Goal: Task Accomplishment & Management: Use online tool/utility

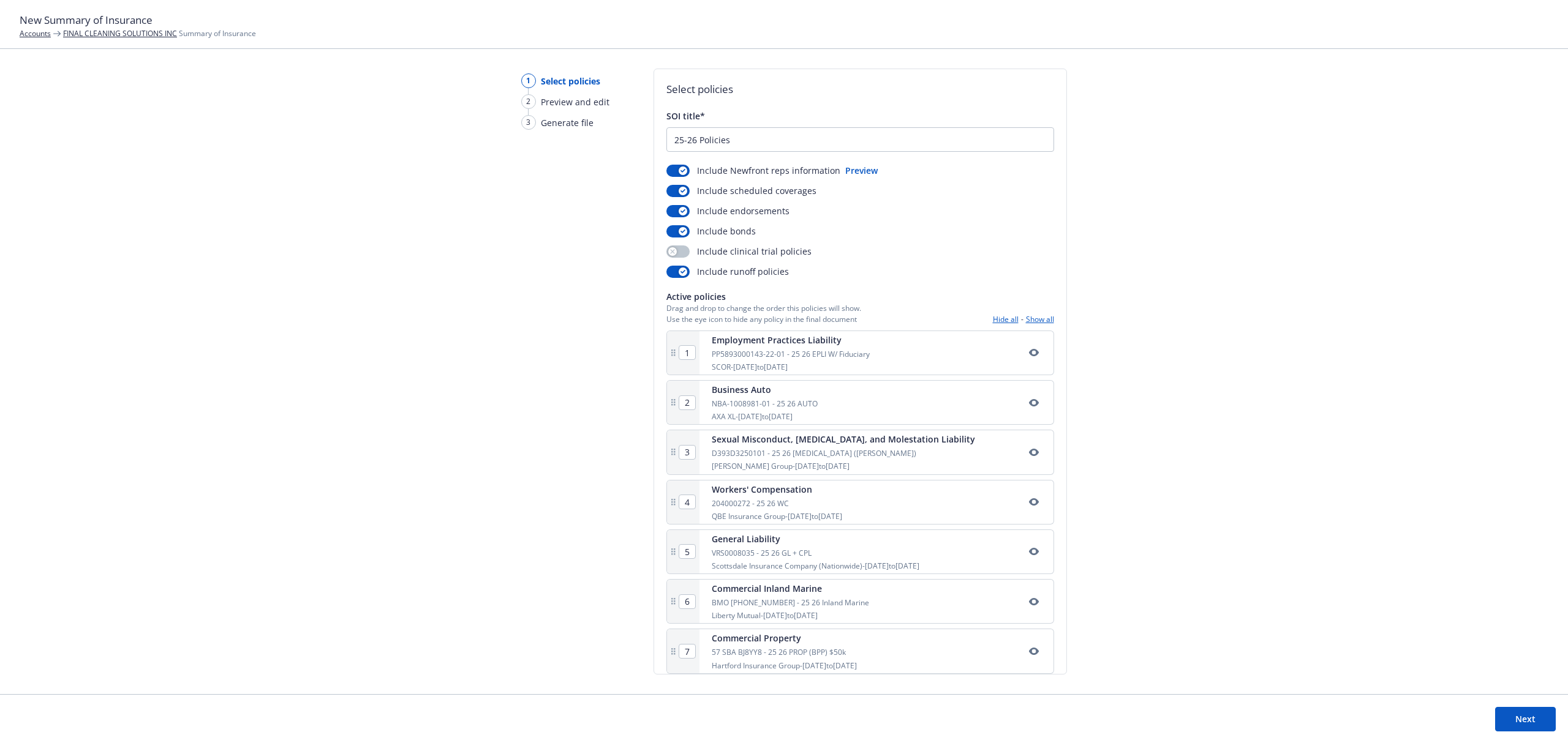
scroll to position [65, 0]
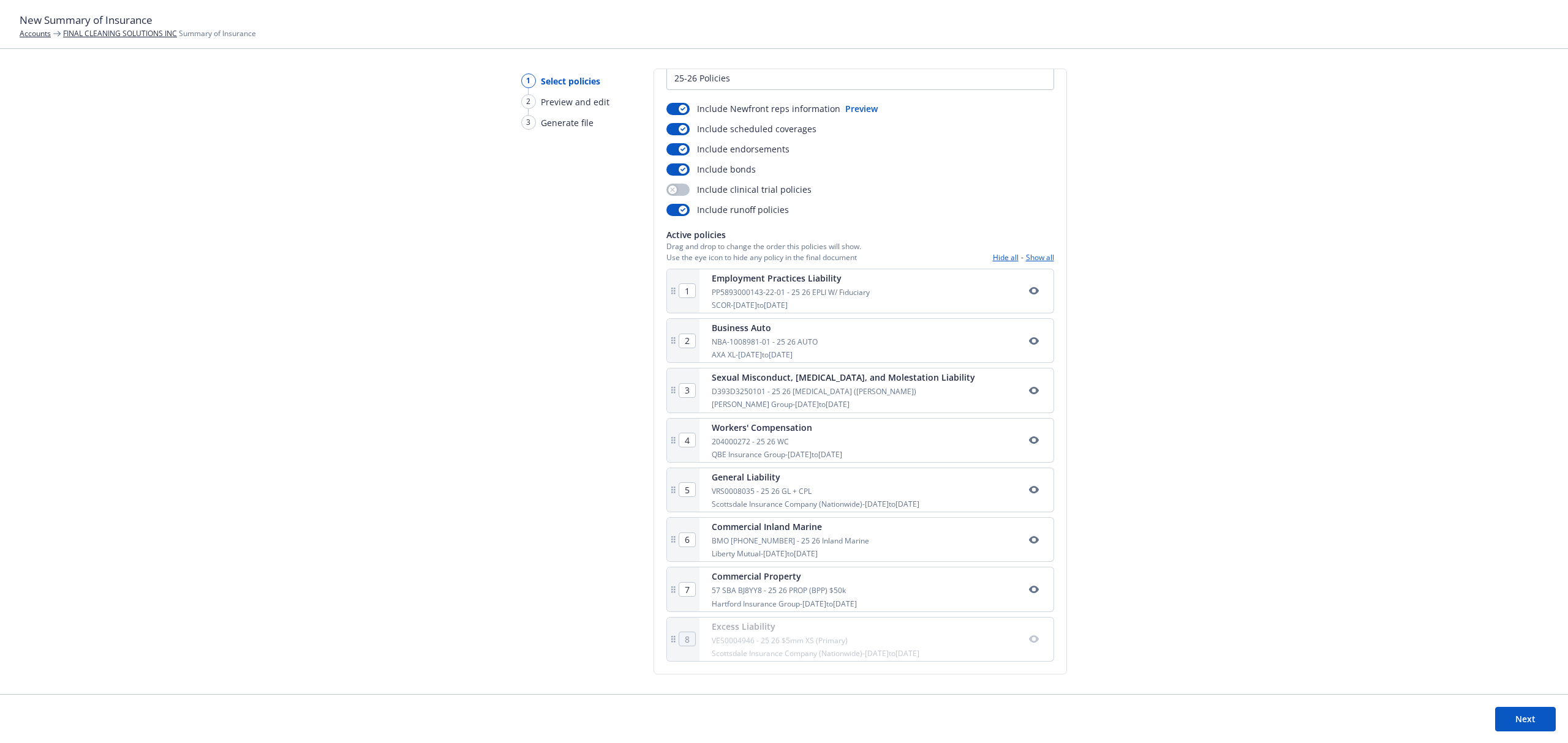
click at [739, 645] on div "VES0004946 - 25 26 $5mm XS (Primary)" at bounding box center [816, 640] width 208 height 10
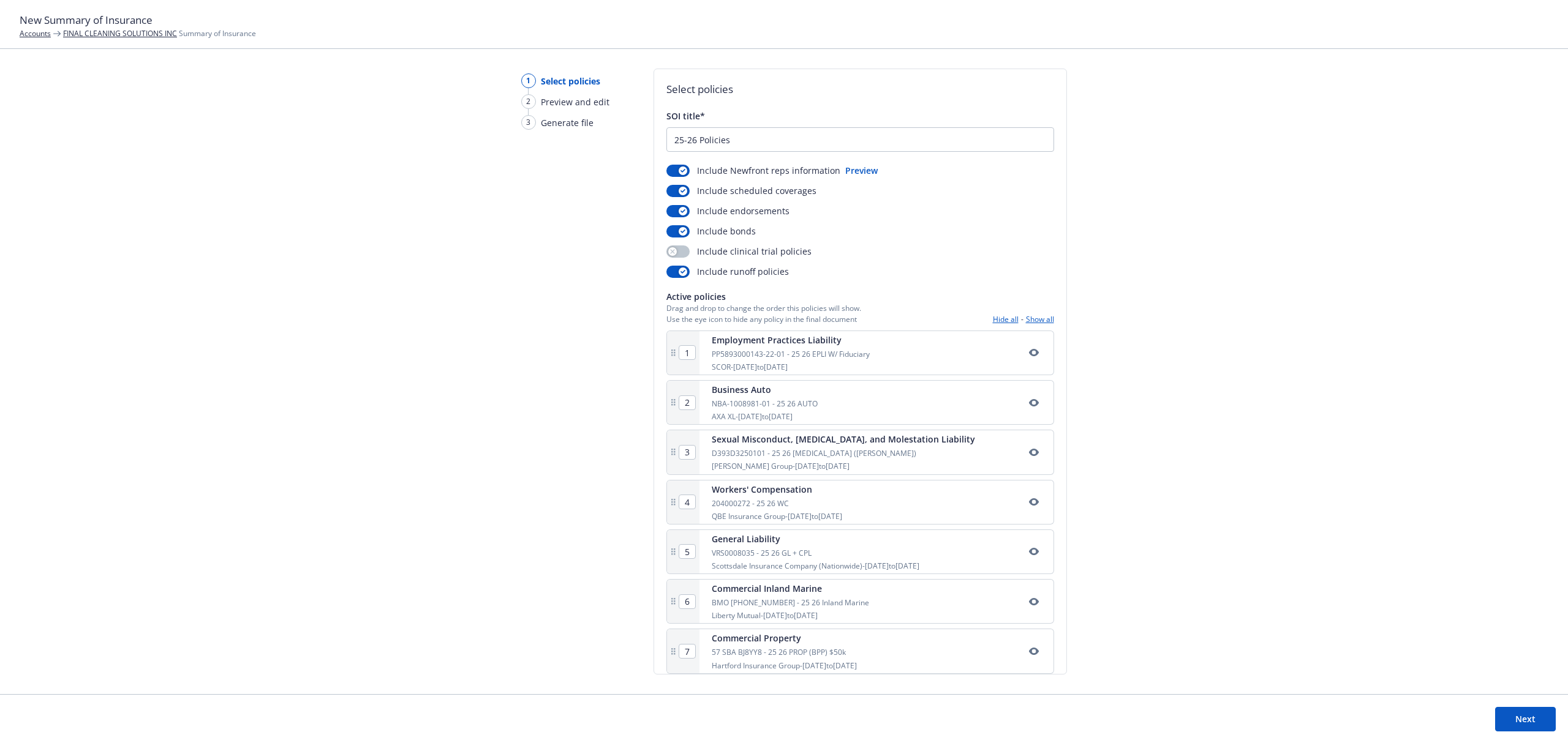
click at [1026, 319] on button "Show all" at bounding box center [1040, 319] width 28 height 10
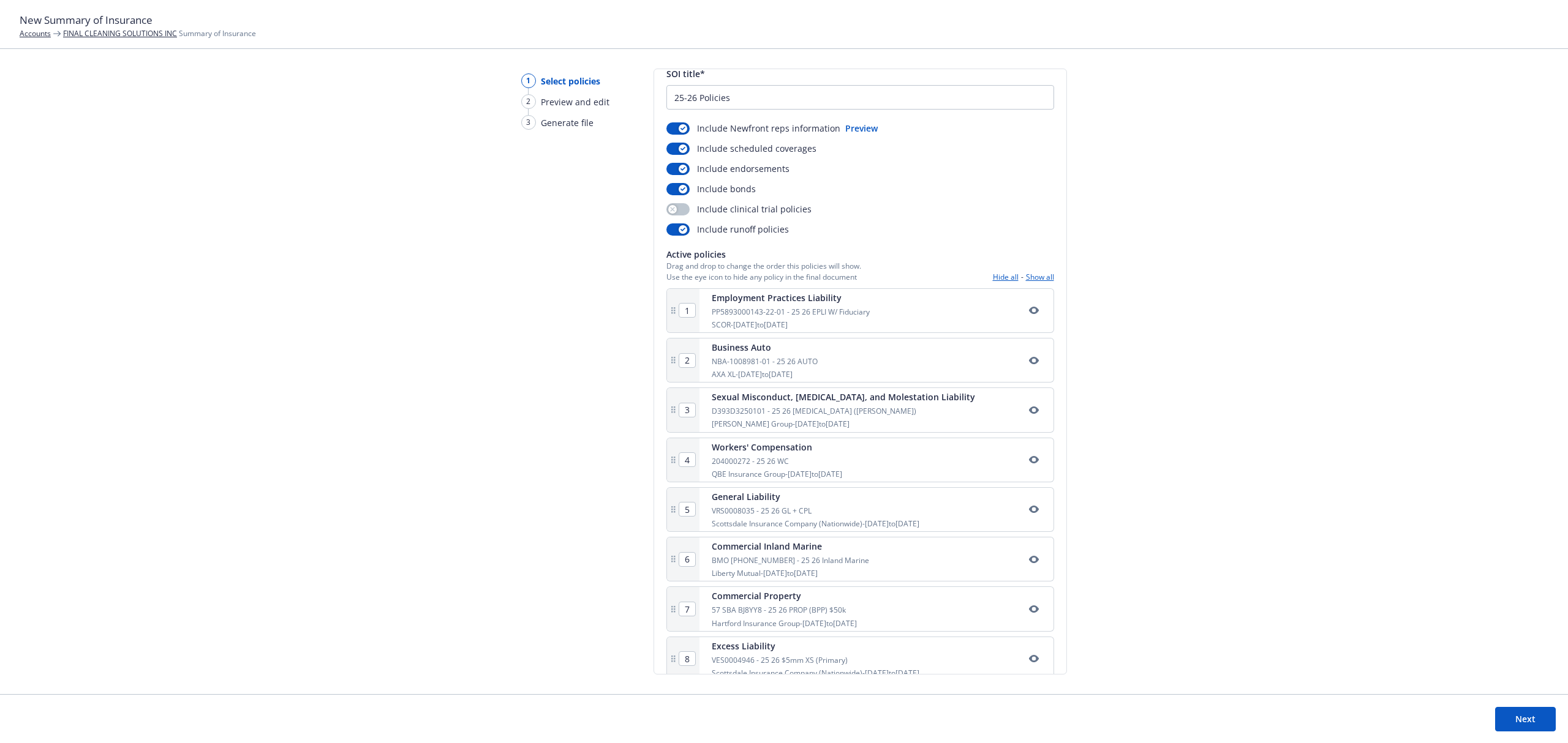
scroll to position [65, 0]
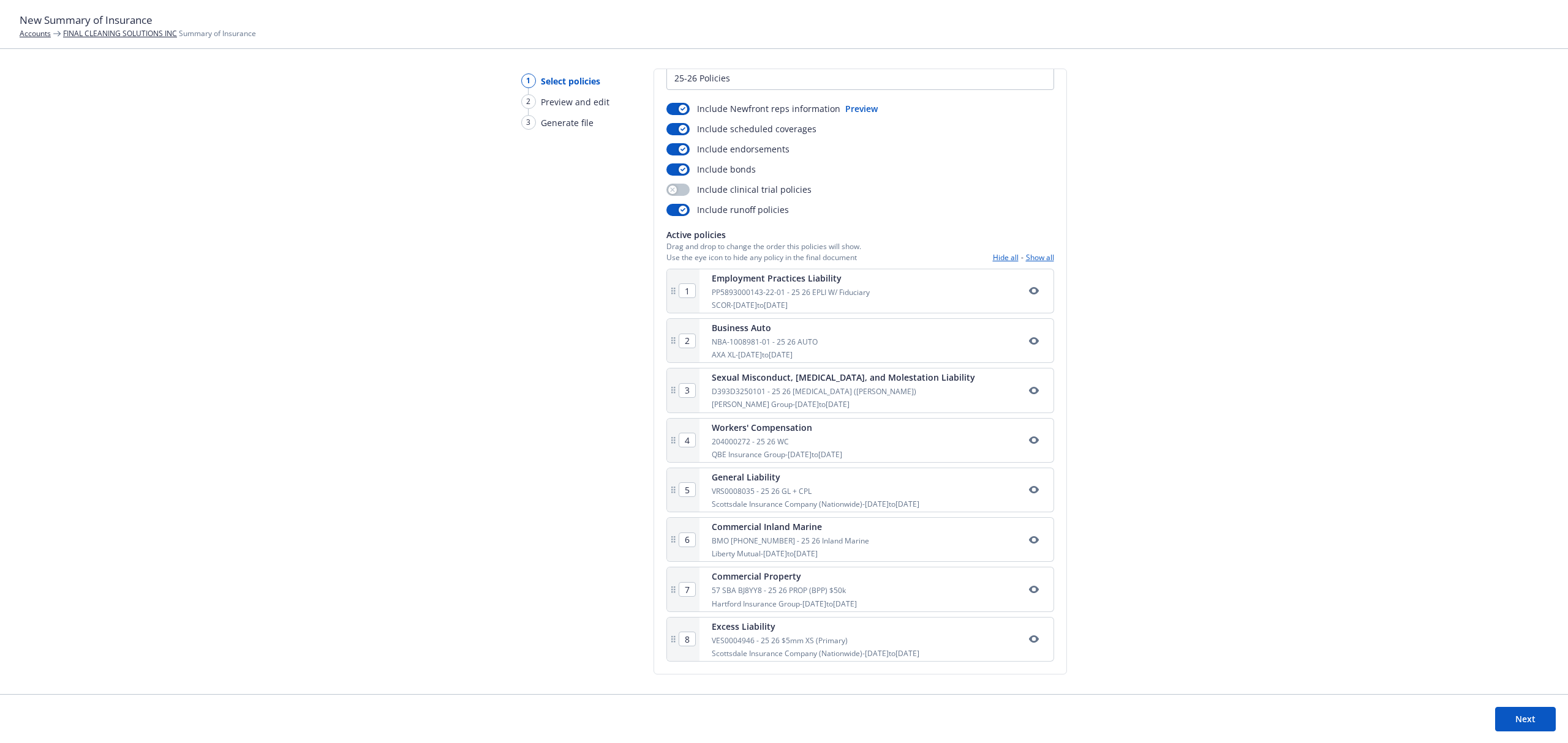
drag, startPoint x: 570, startPoint y: 545, endPoint x: 574, endPoint y: 539, distance: 7.2
click at [570, 544] on div "1 Select policies 2 Preview and edit 3 Generate file" at bounding box center [560, 381] width 118 height 625
click at [126, 32] on link "FINAL CLEANING SOLUTIONS INC" at bounding box center [120, 33] width 114 height 10
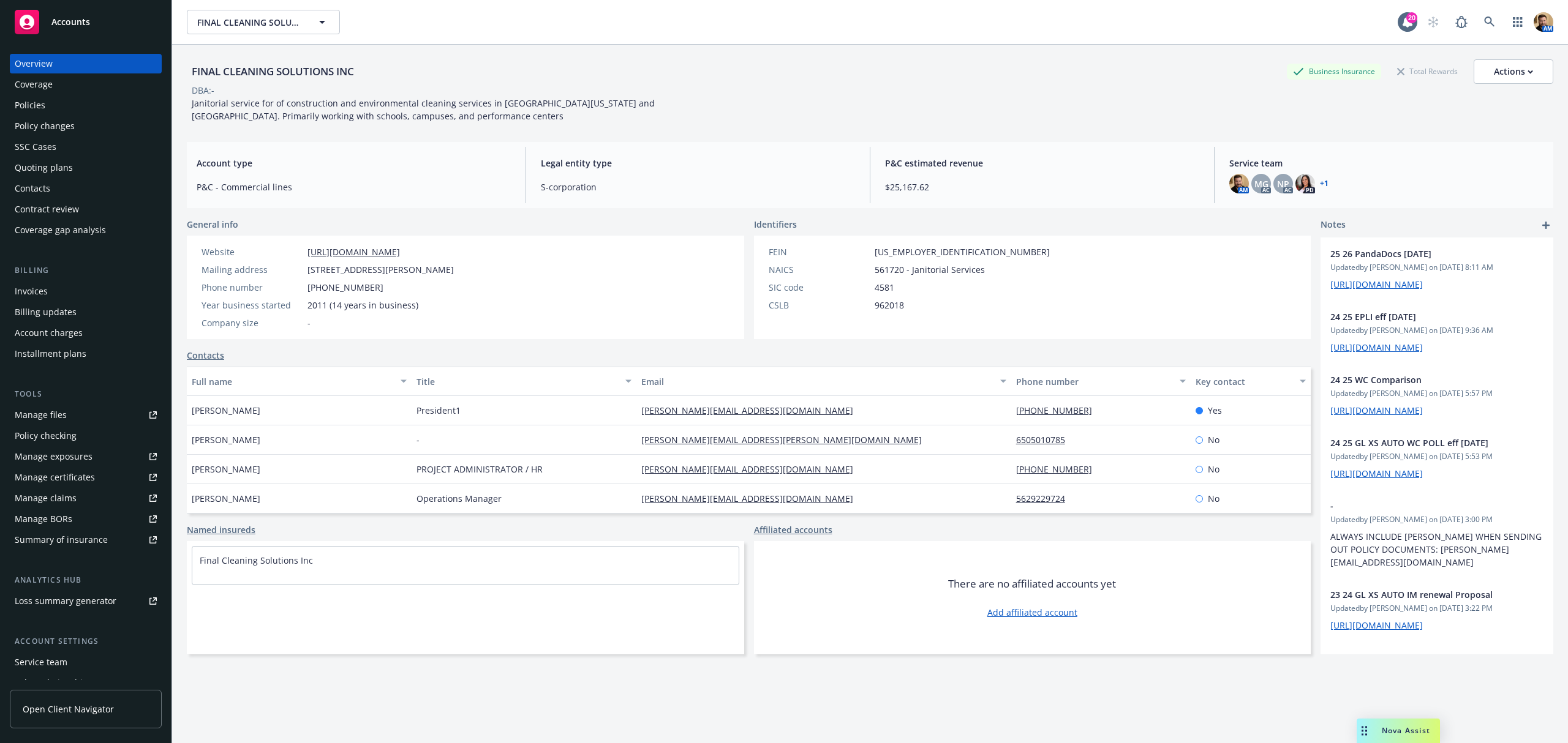
click at [48, 96] on div "Policies" at bounding box center [85, 105] width 142 height 19
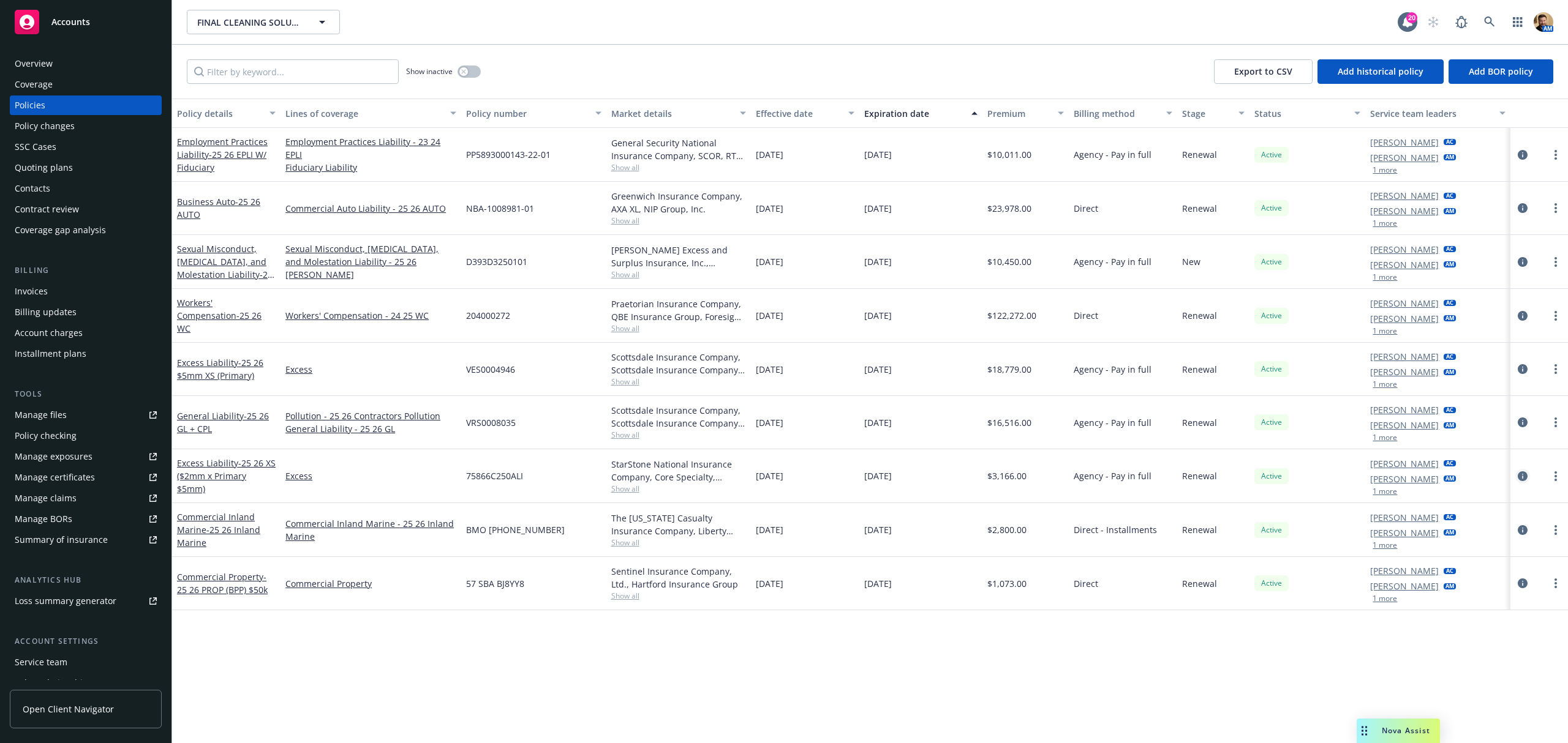
click at [1519, 474] on icon "circleInformation" at bounding box center [1522, 476] width 10 height 10
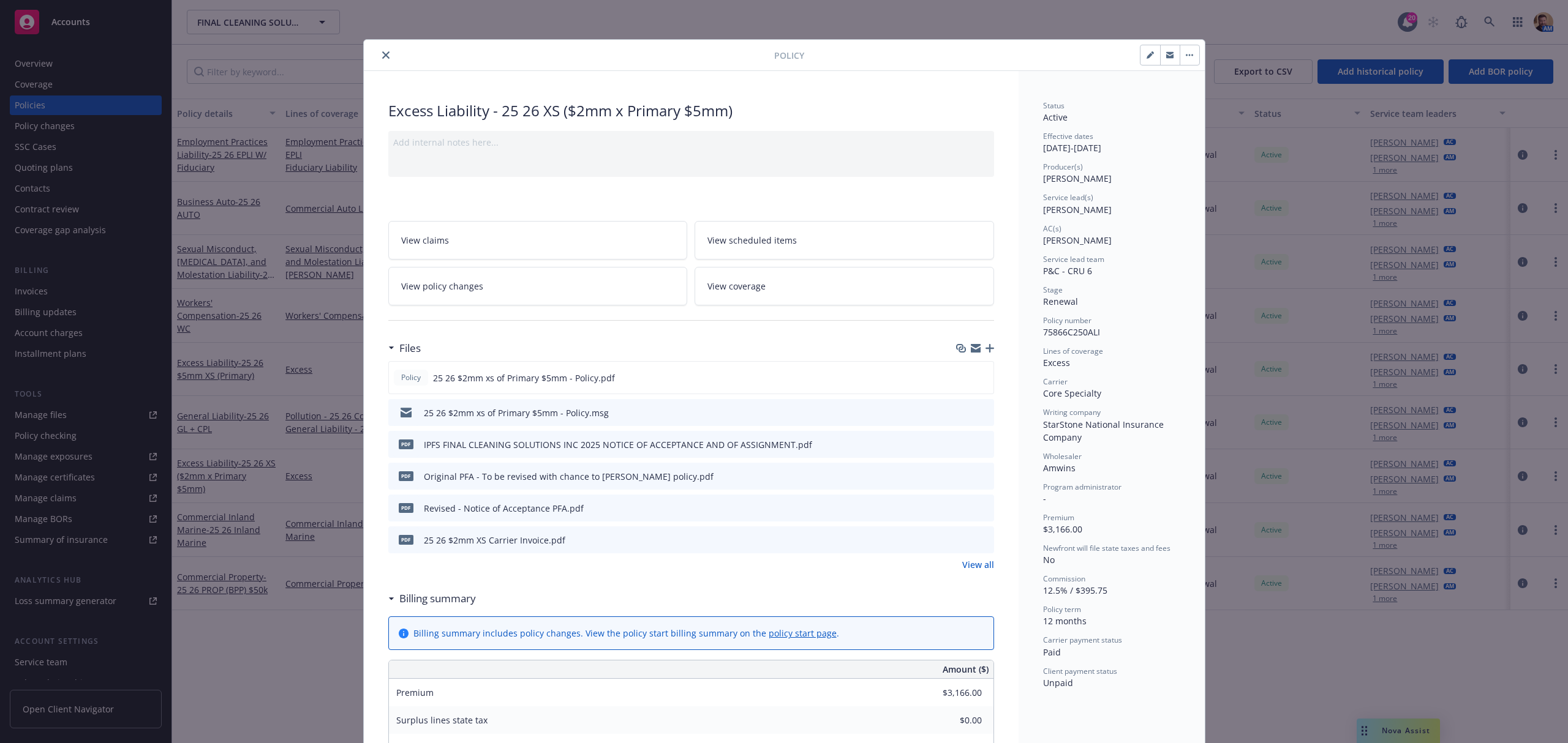
click at [805, 289] on link "View coverage" at bounding box center [844, 287] width 299 height 39
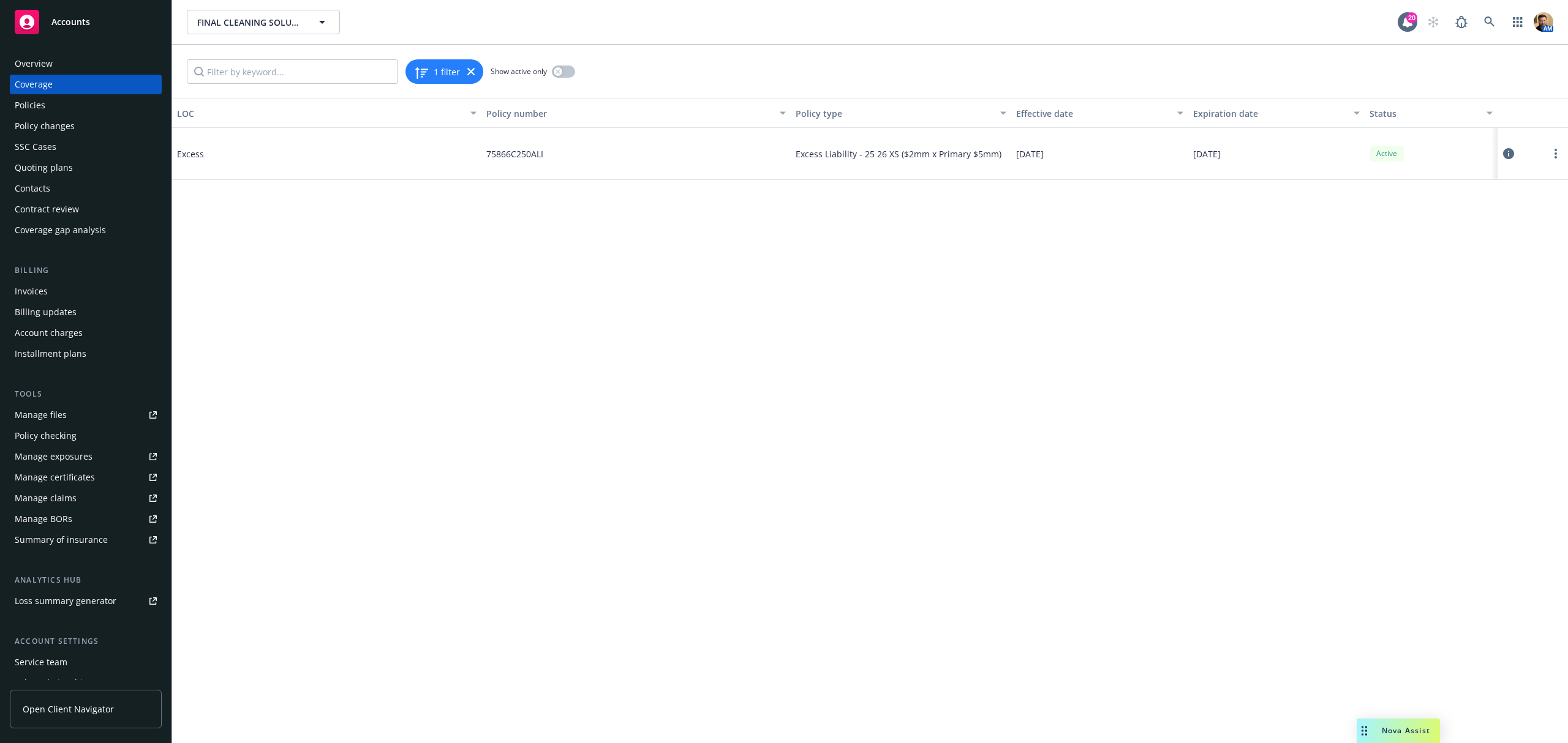
click at [1510, 153] on icon at bounding box center [1508, 153] width 11 height 11
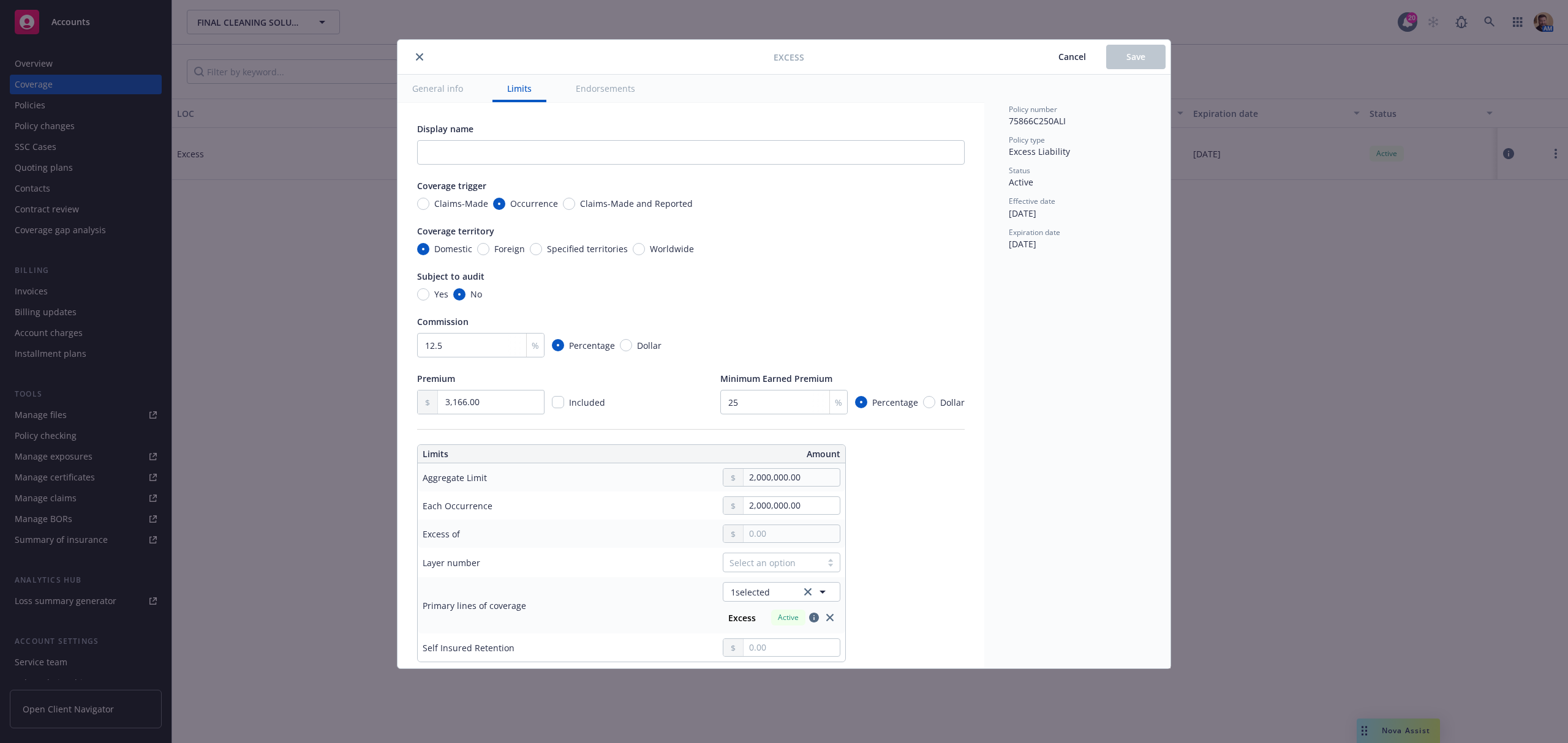
scroll to position [82, 0]
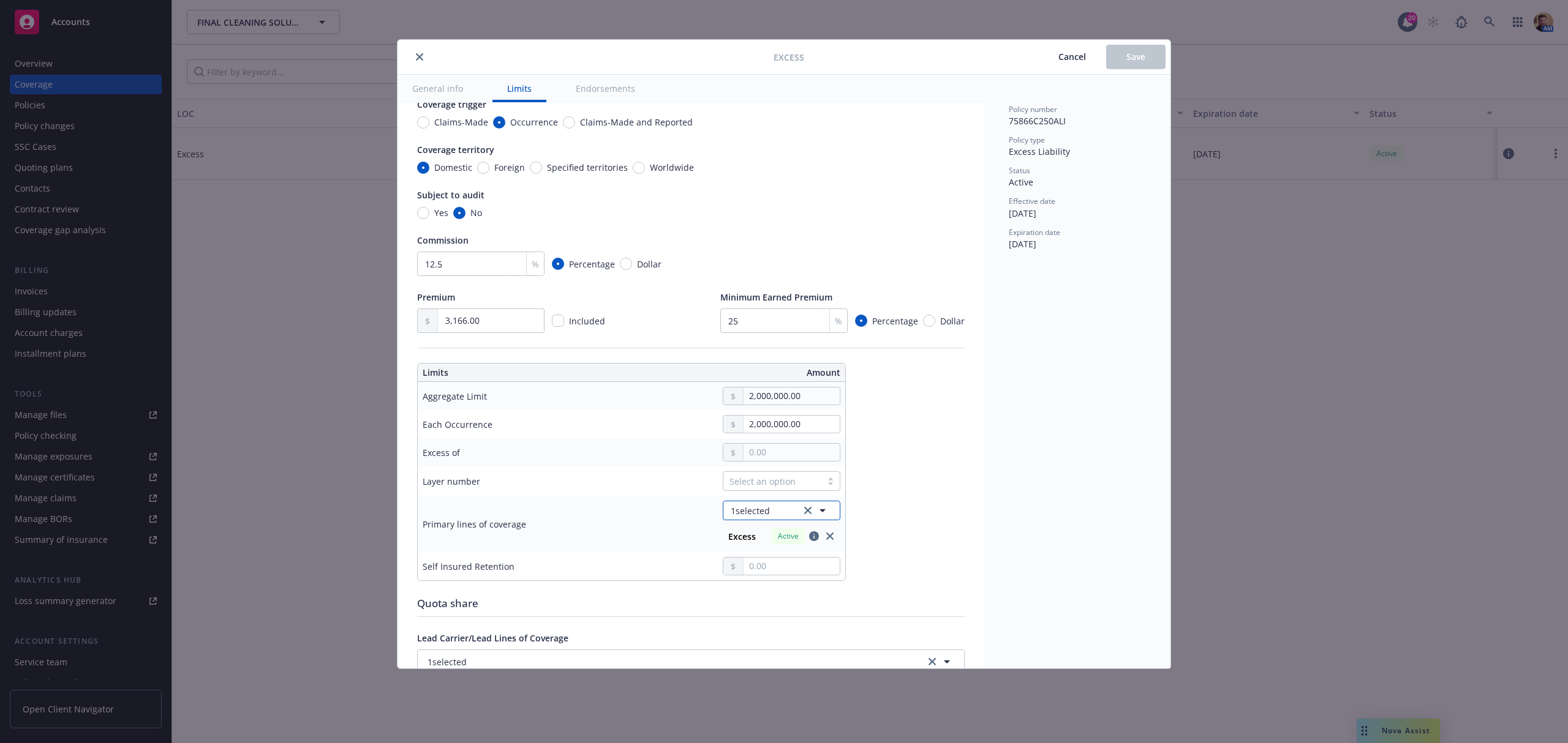
click at [775, 511] on button "1 selected" at bounding box center [782, 510] width 118 height 19
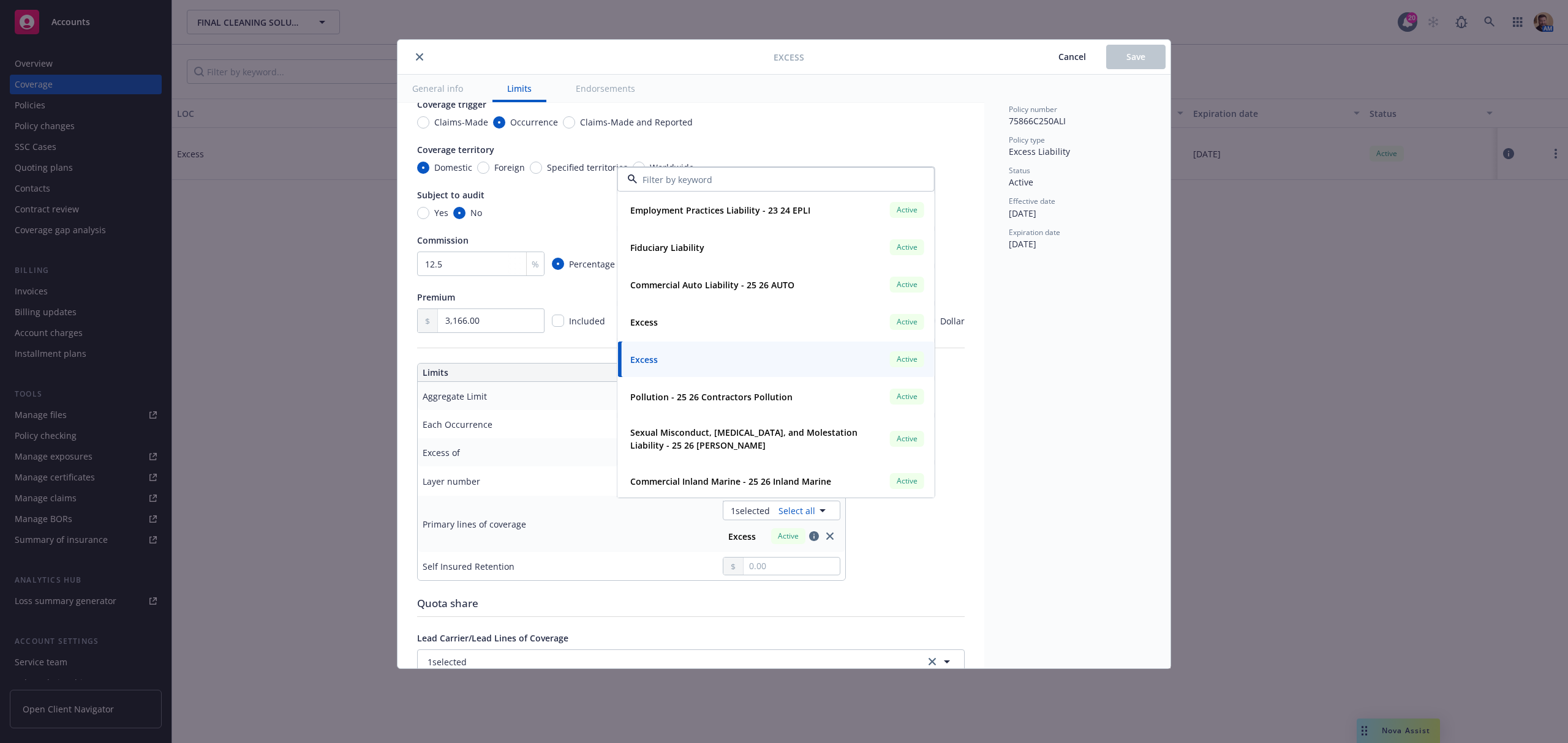
click at [1066, 56] on span "Cancel" at bounding box center [1072, 56] width 28 height 12
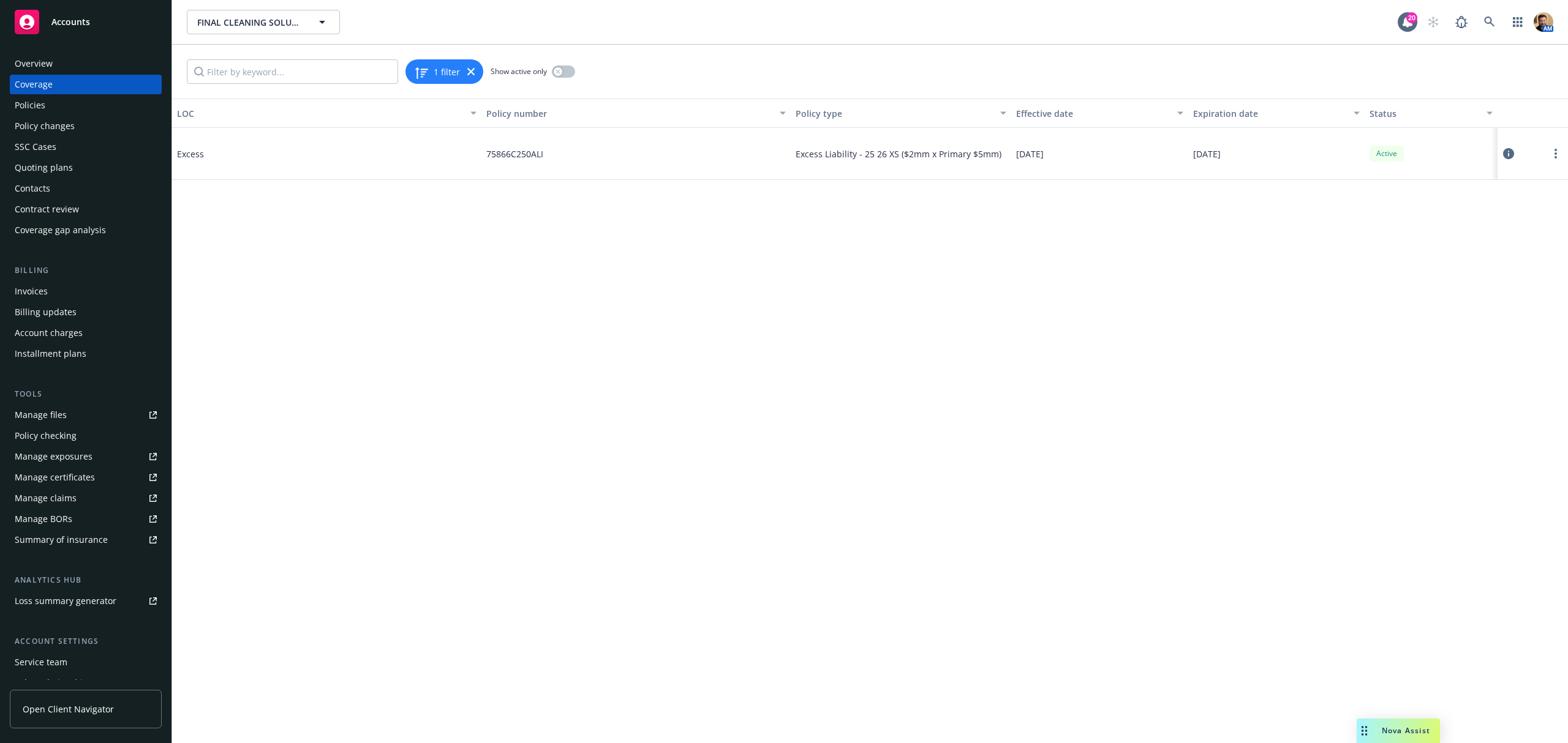
click at [62, 542] on div "Summary of insurance" at bounding box center [61, 539] width 93 height 19
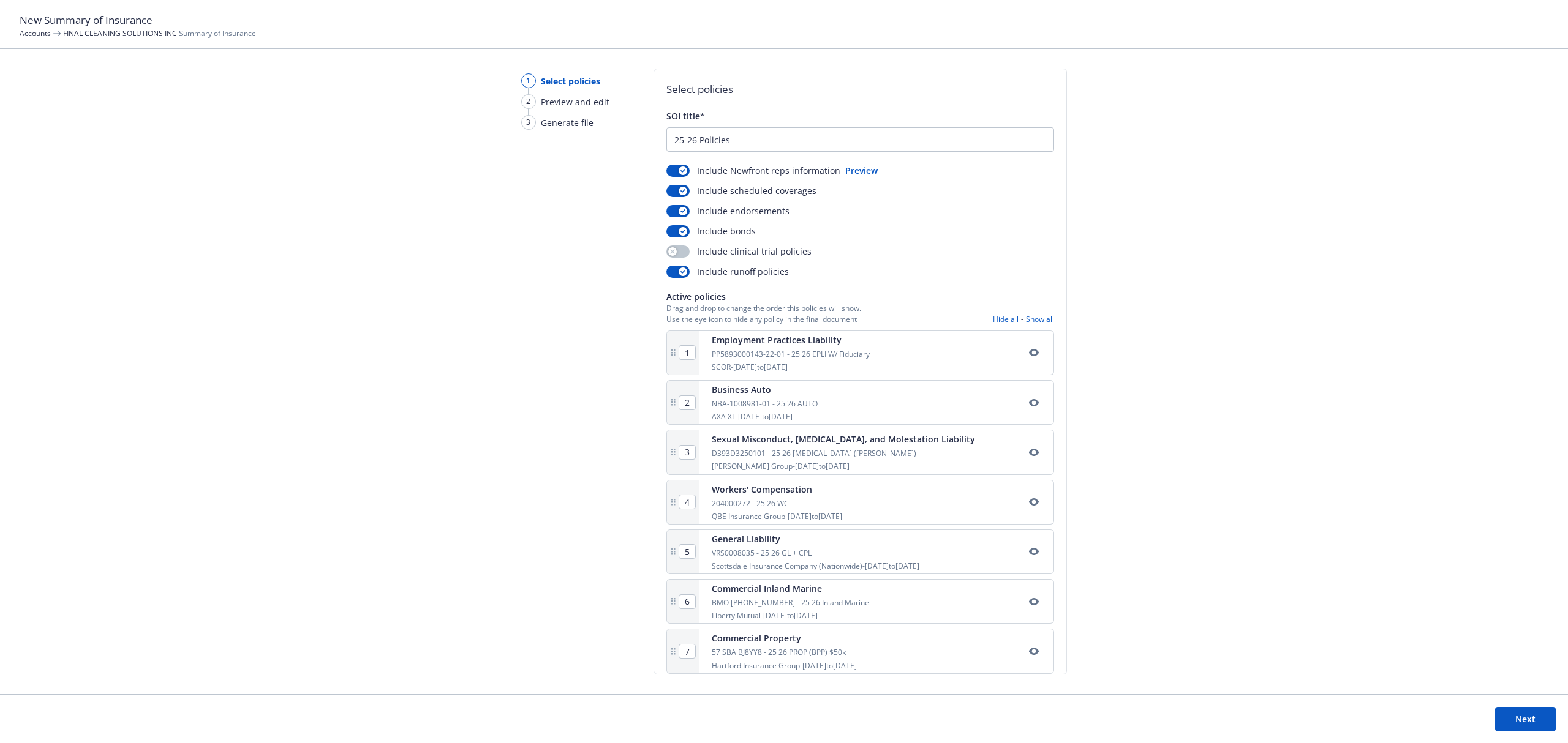
scroll to position [65, 0]
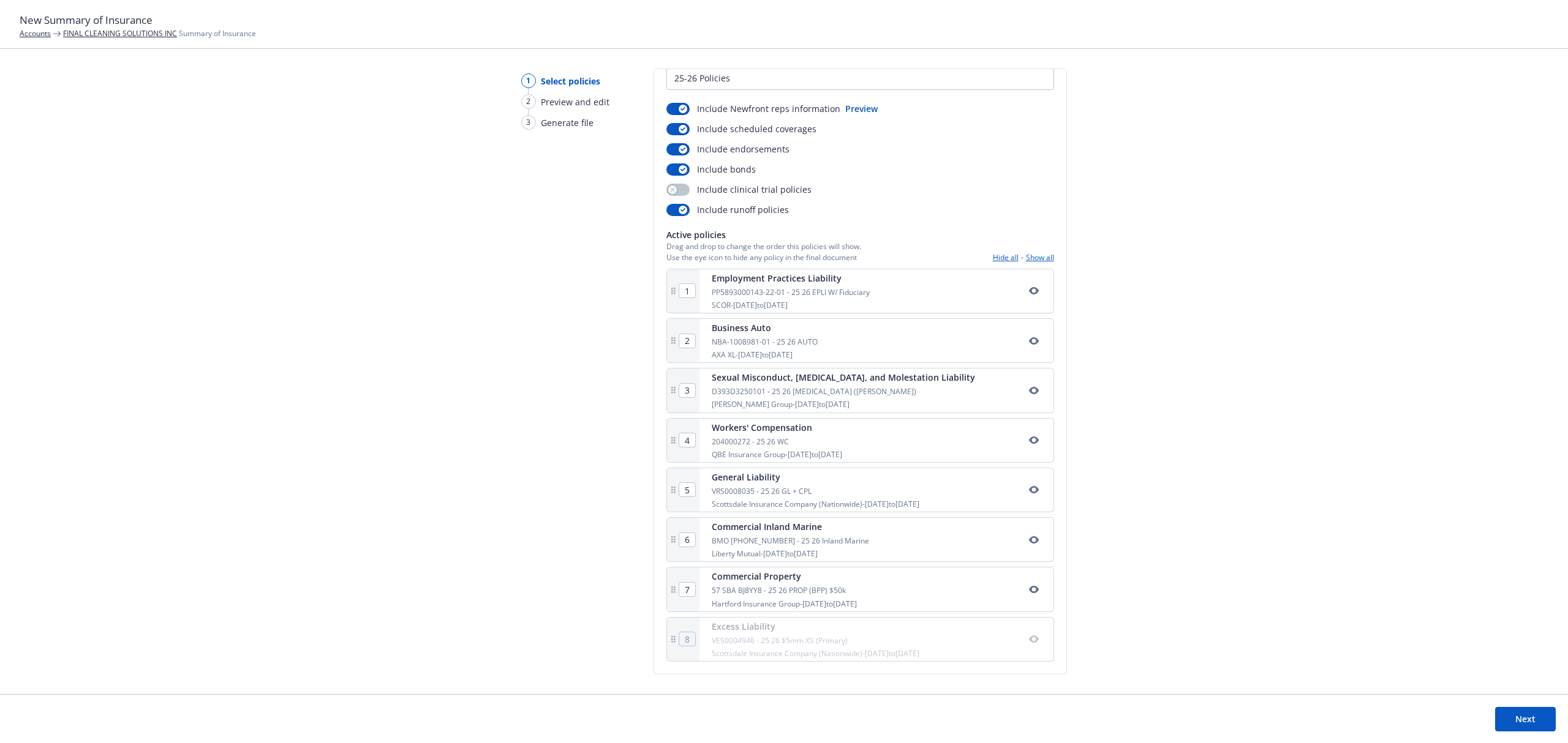
click at [1235, 515] on div "1 Select policies 2 Preview and edit 3 Generate file Select policies SOI title*…" at bounding box center [784, 381] width 1568 height 625
click at [771, 650] on div "Scottsdale Insurance Company (Nationwide) - 03/15/2025 to 03/15/2026" at bounding box center [816, 653] width 208 height 10
click at [789, 600] on div "Hartford Insurance Group - 03/15/2025 to 03/15/2026" at bounding box center [784, 603] width 145 height 10
click at [792, 647] on div "1 Employment Practices Liability PP5893000143-22-01 - 25 26 EPLI W/ Fiduciary S…" at bounding box center [860, 465] width 388 height 394
click at [576, 569] on div "1 Select policies 2 Preview and edit 3 Generate file" at bounding box center [560, 381] width 118 height 625
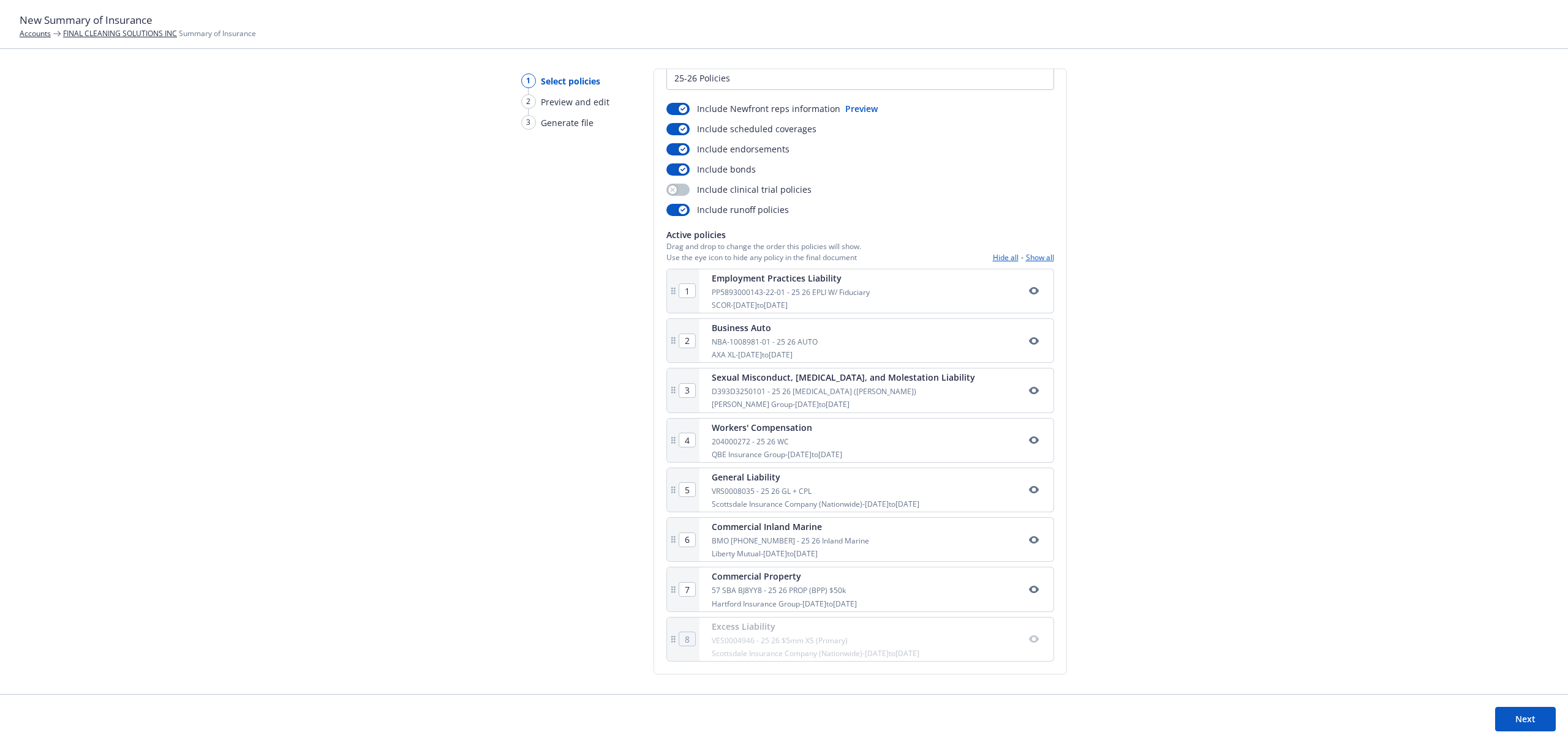
click at [130, 28] on link "FINAL CLEANING SOLUTIONS INC" at bounding box center [120, 33] width 114 height 10
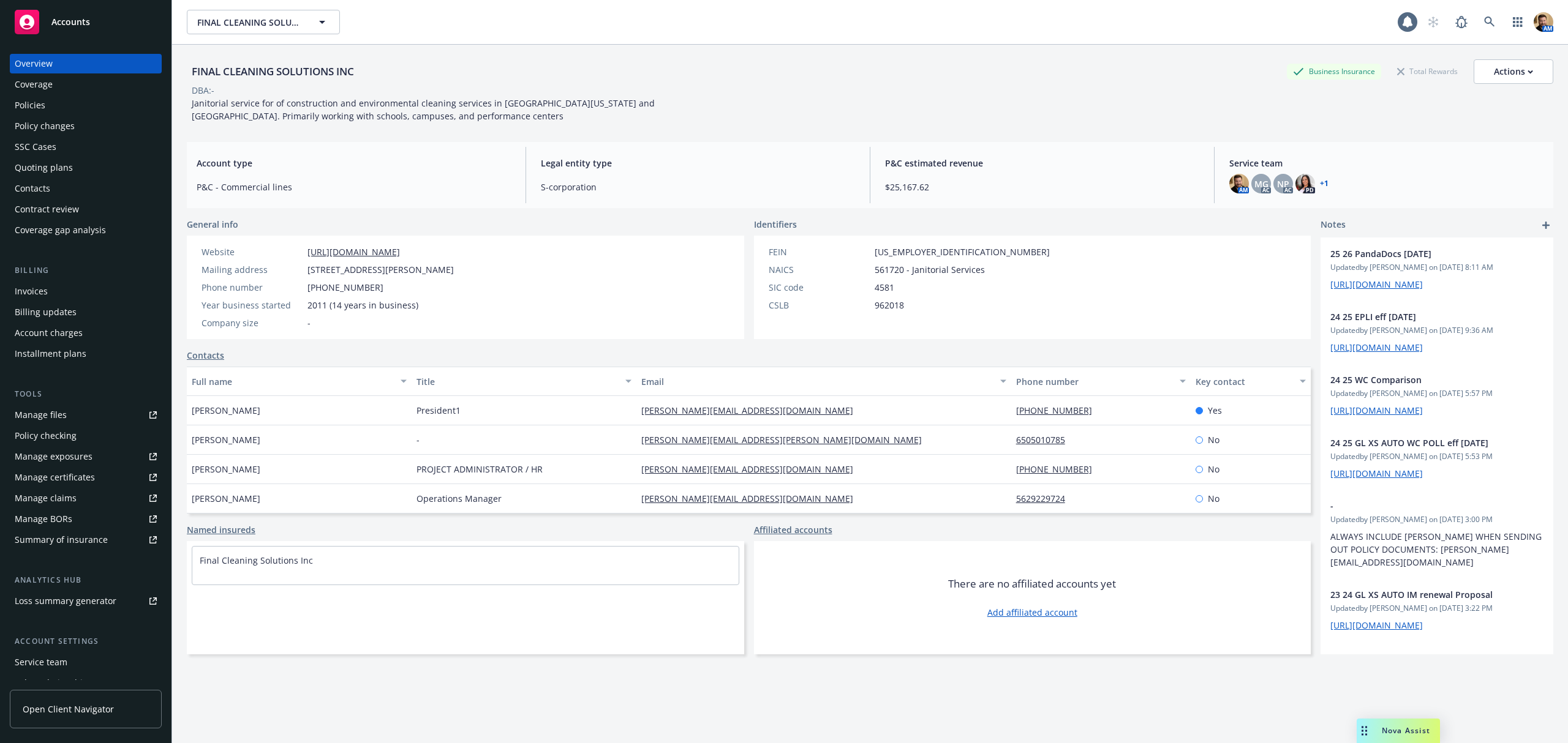
click at [50, 103] on div "Policies" at bounding box center [85, 105] width 142 height 19
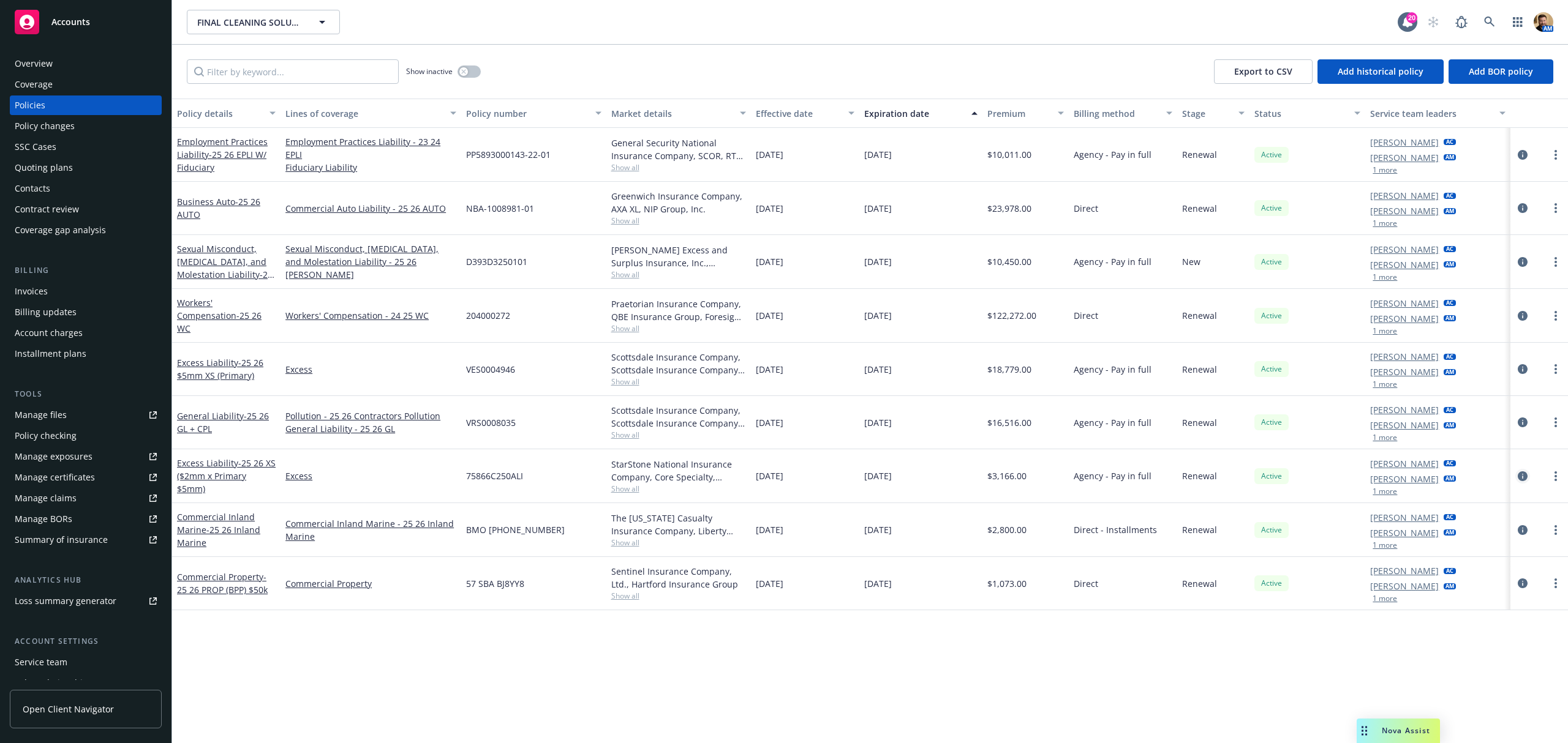
click at [1525, 476] on icon "circleInformation" at bounding box center [1522, 476] width 10 height 10
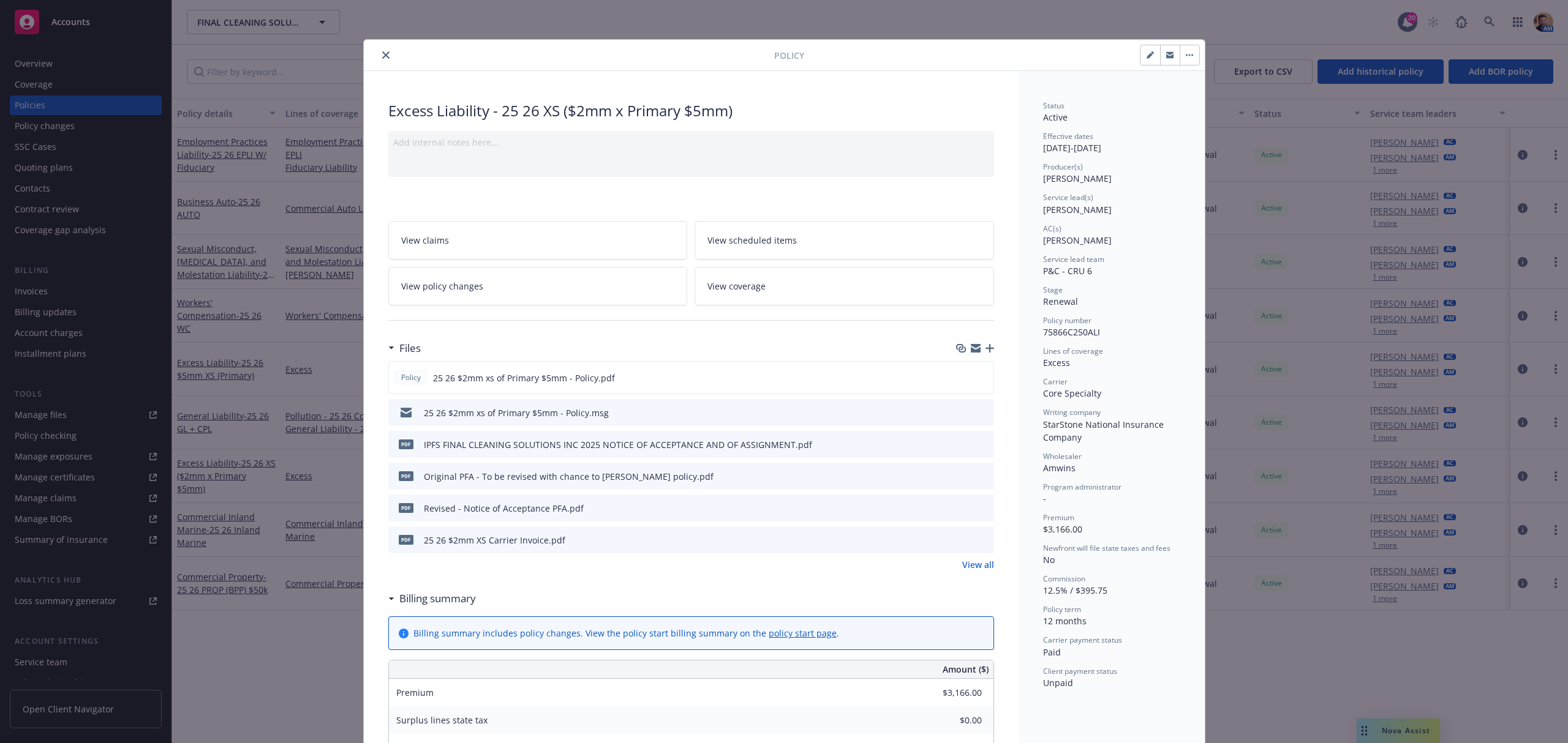
click at [709, 283] on span "View coverage" at bounding box center [736, 287] width 58 height 13
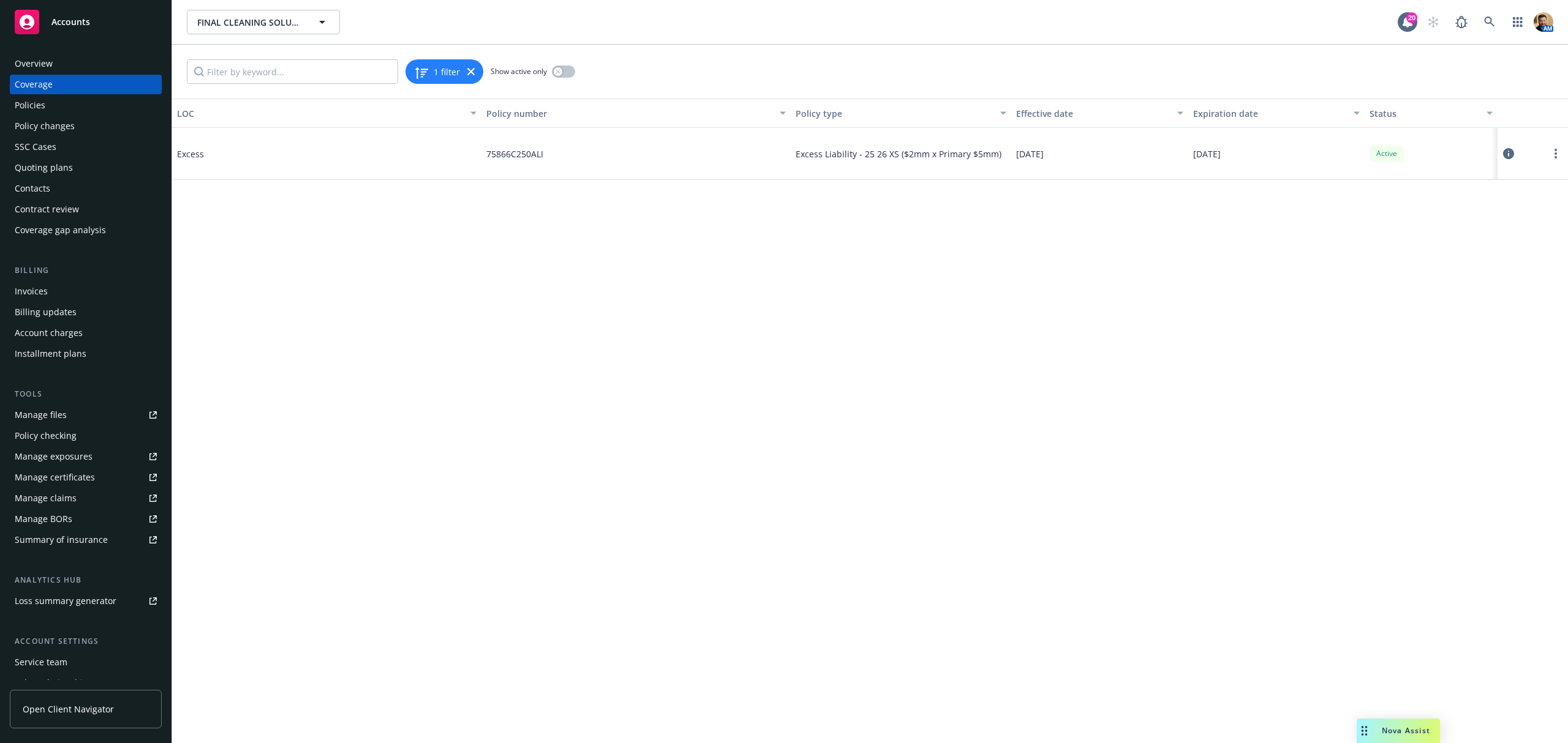
click at [1505, 152] on icon at bounding box center [1508, 153] width 11 height 11
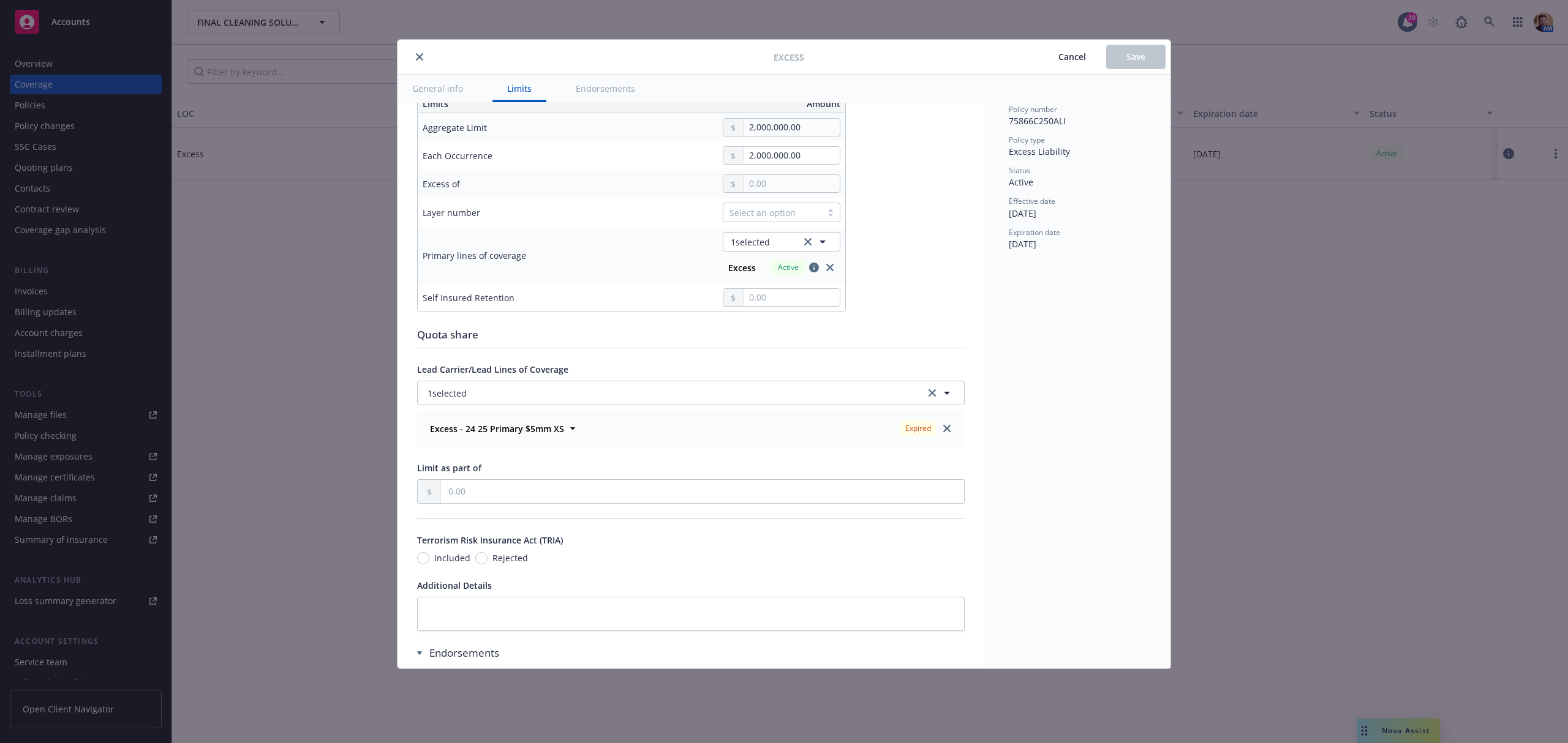
scroll to position [408, 0]
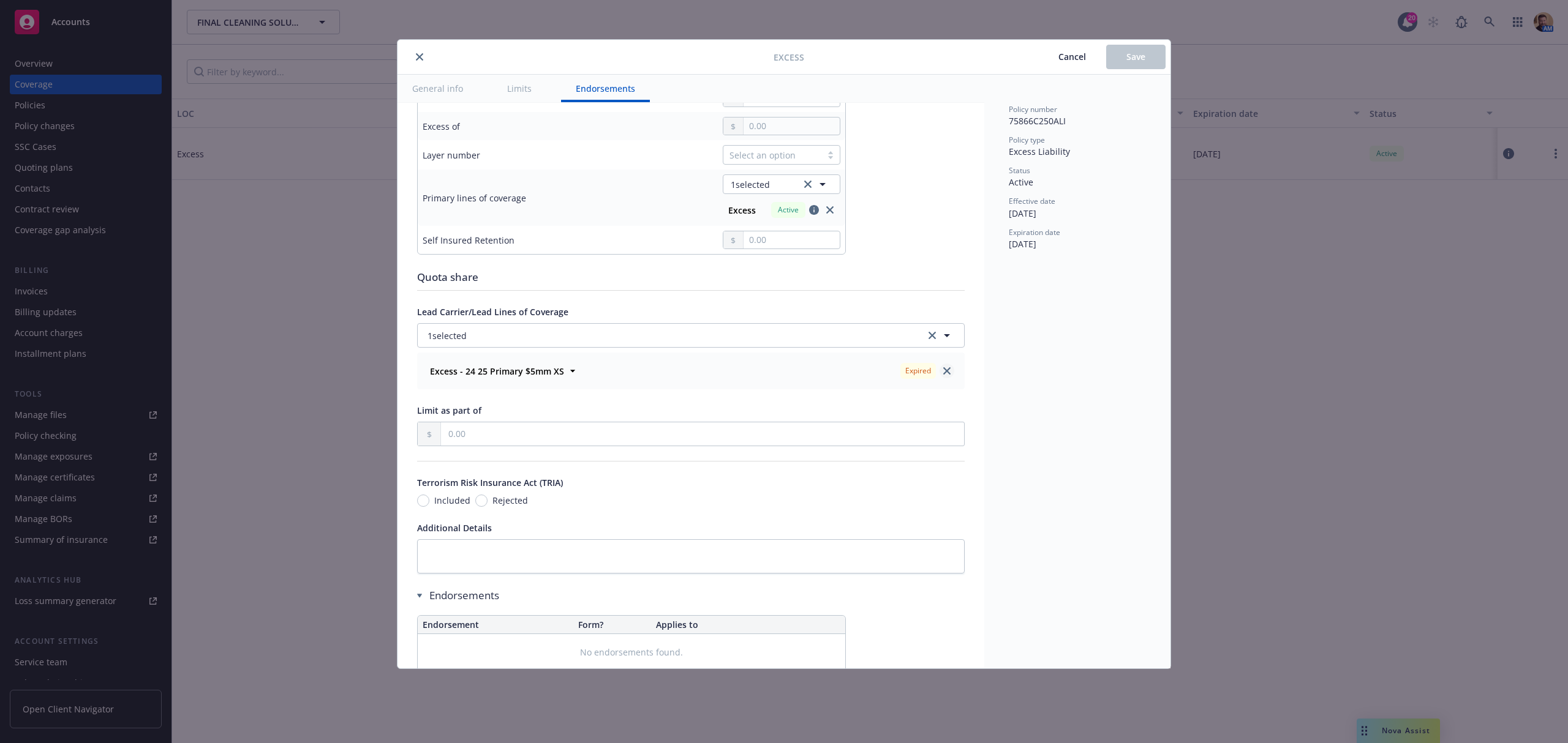
click at [943, 375] on icon "close" at bounding box center [947, 371] width 7 height 7
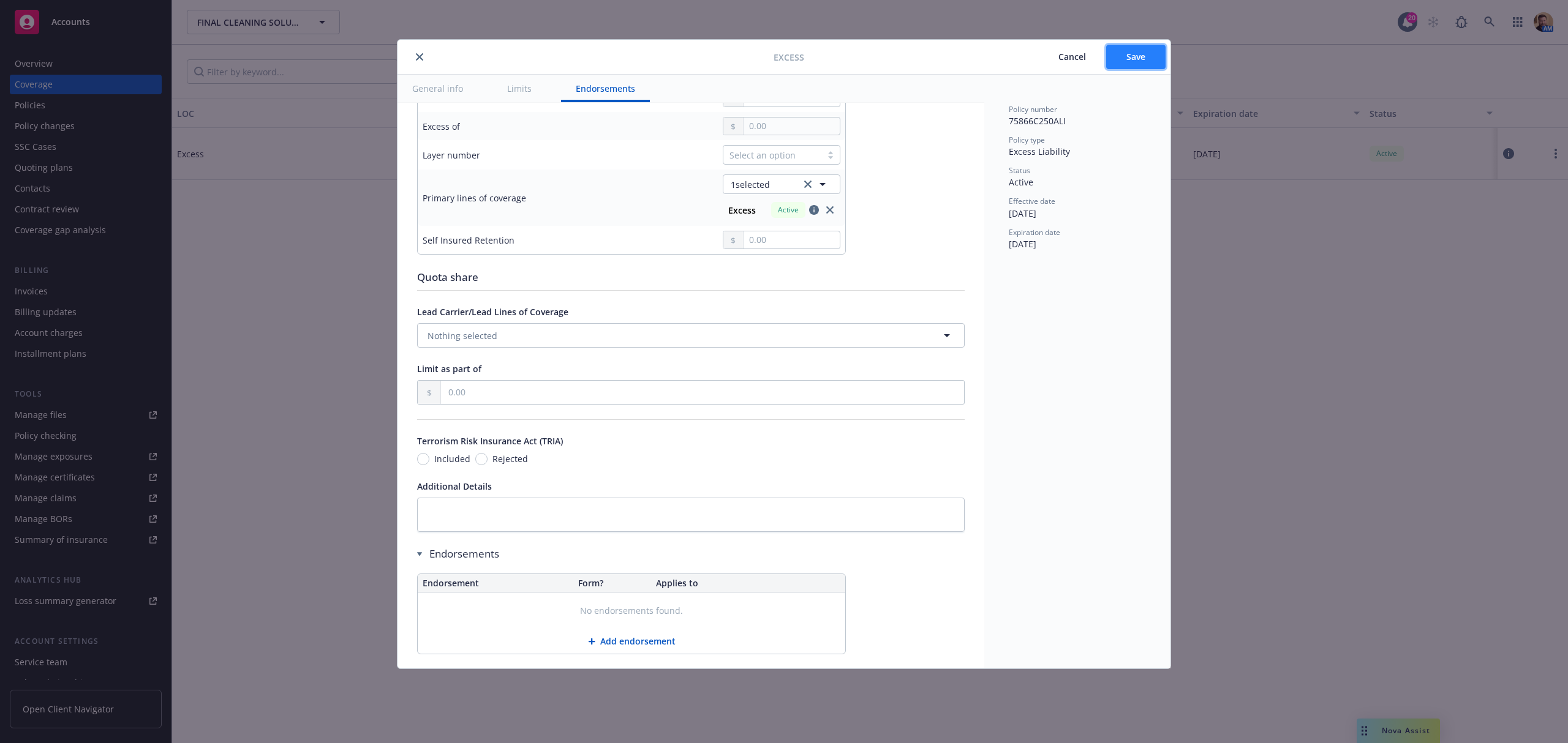
click at [1156, 60] on button "Save" at bounding box center [1135, 57] width 60 height 25
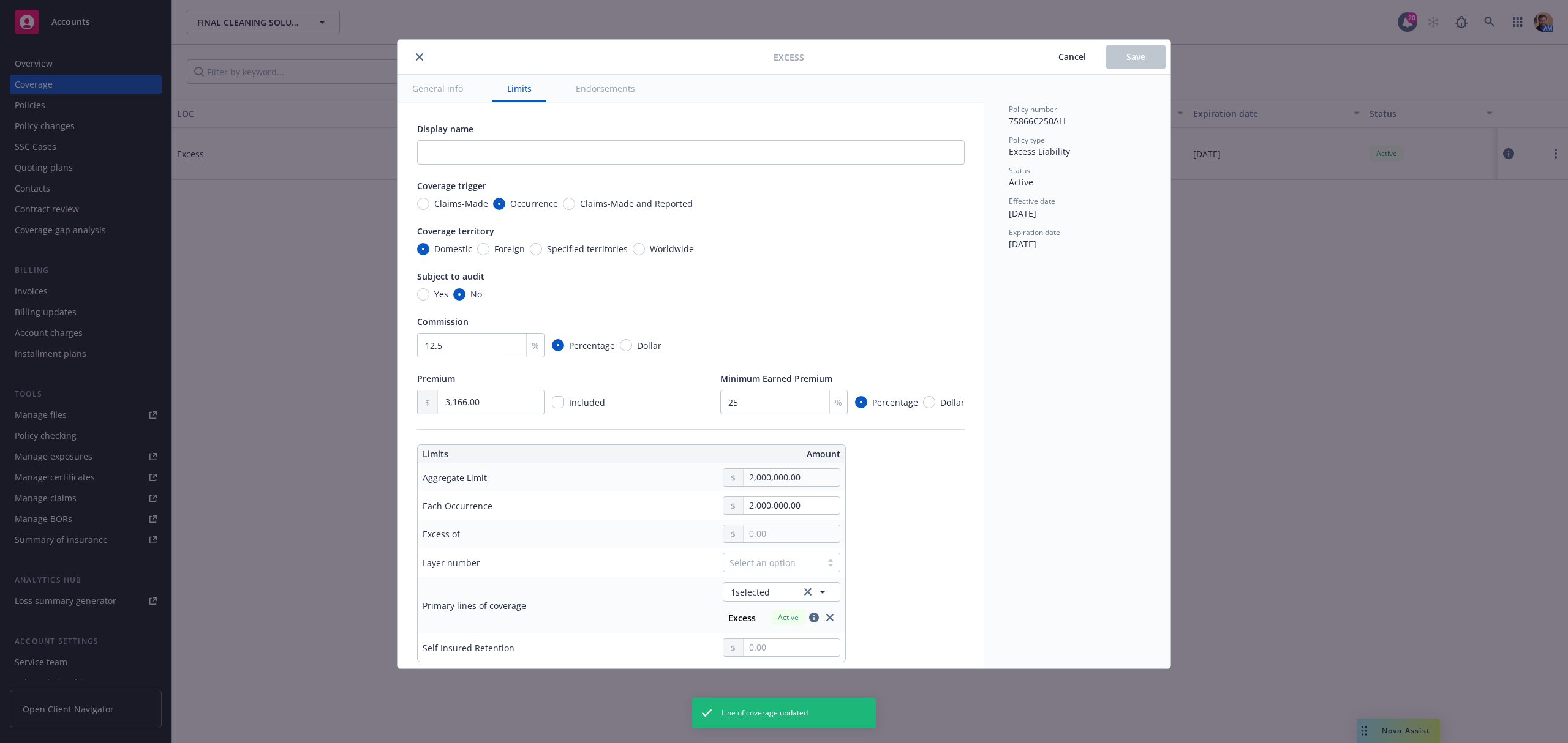
click at [425, 59] on button "close" at bounding box center [420, 57] width 15 height 15
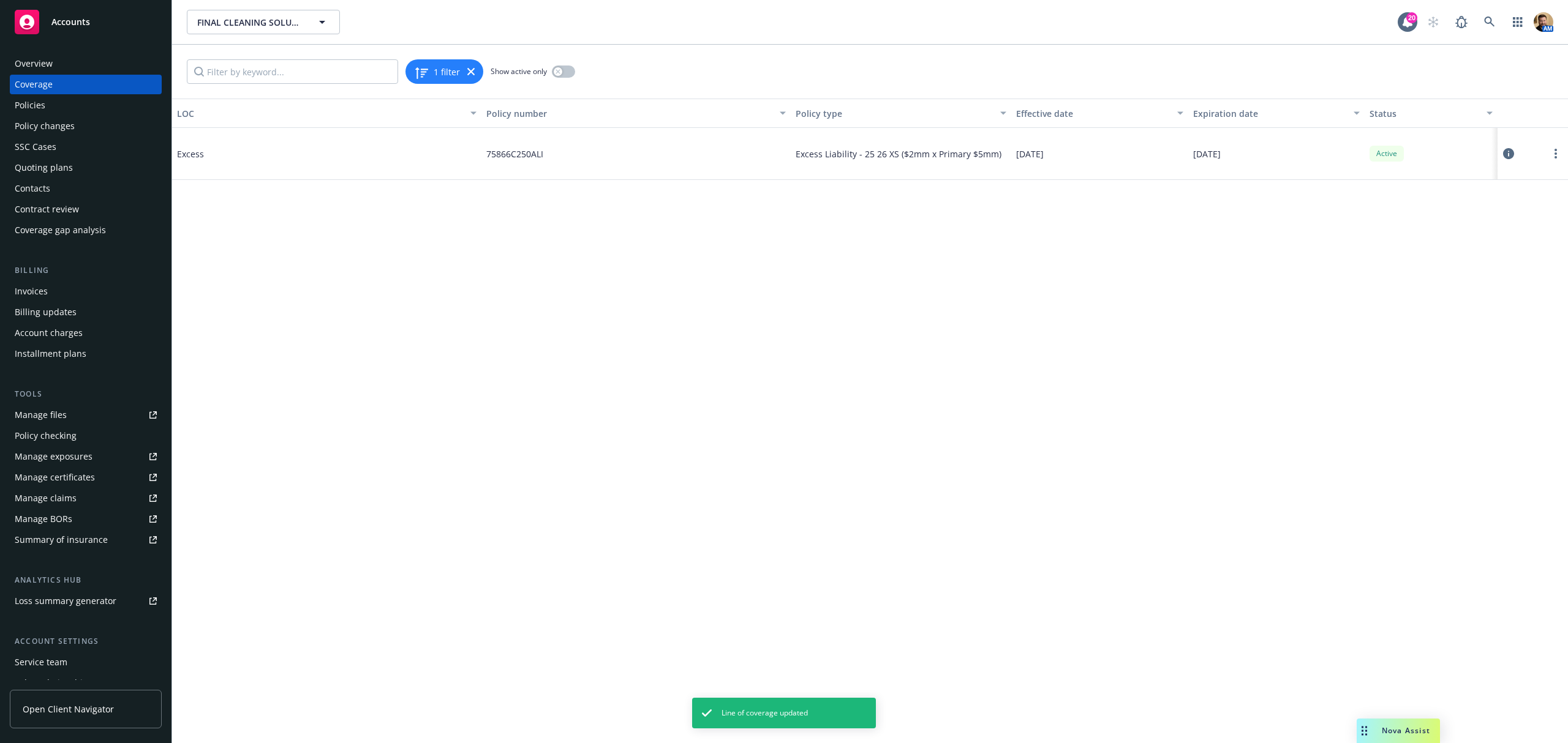
click at [71, 543] on div "Summary of insurance" at bounding box center [61, 539] width 93 height 19
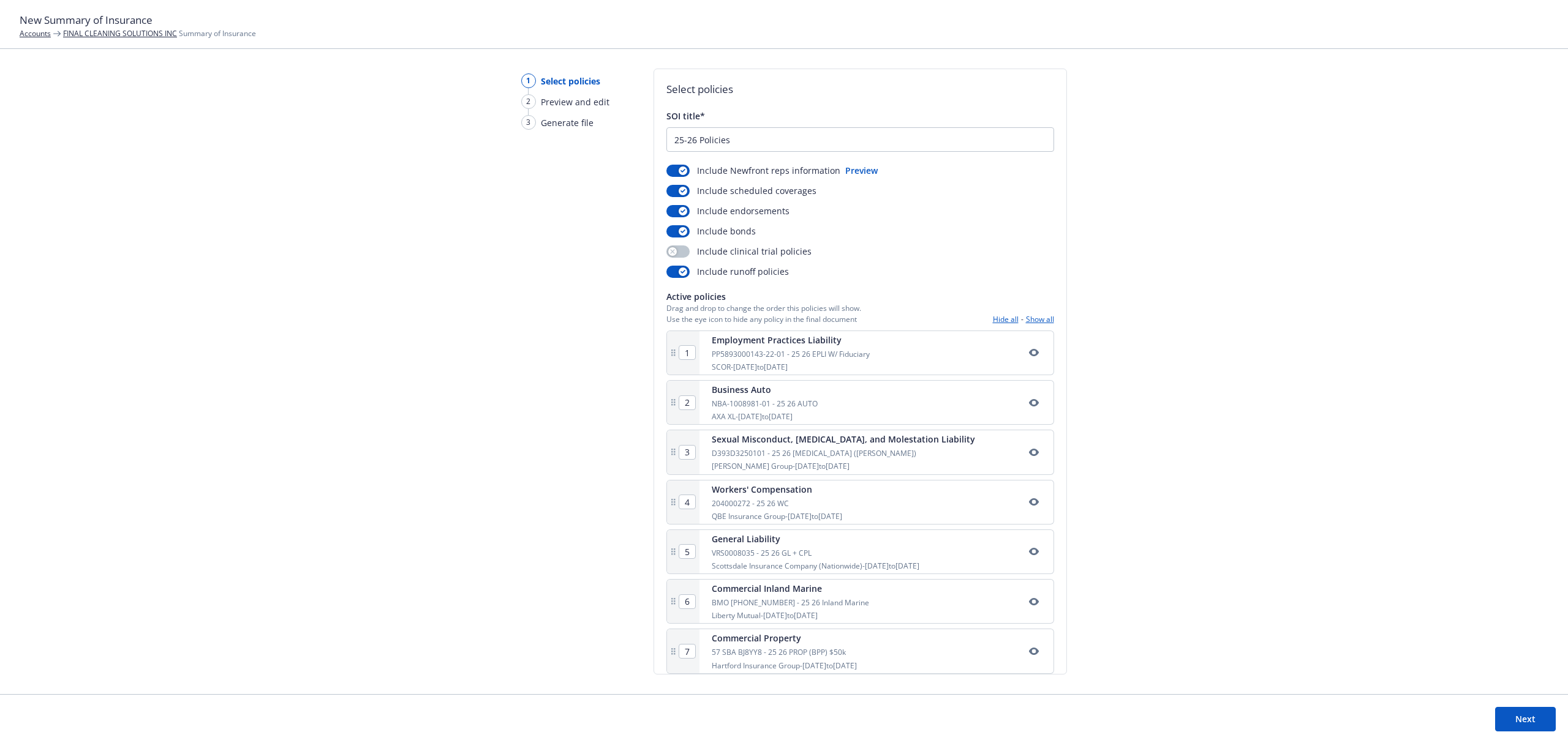
scroll to position [65, 0]
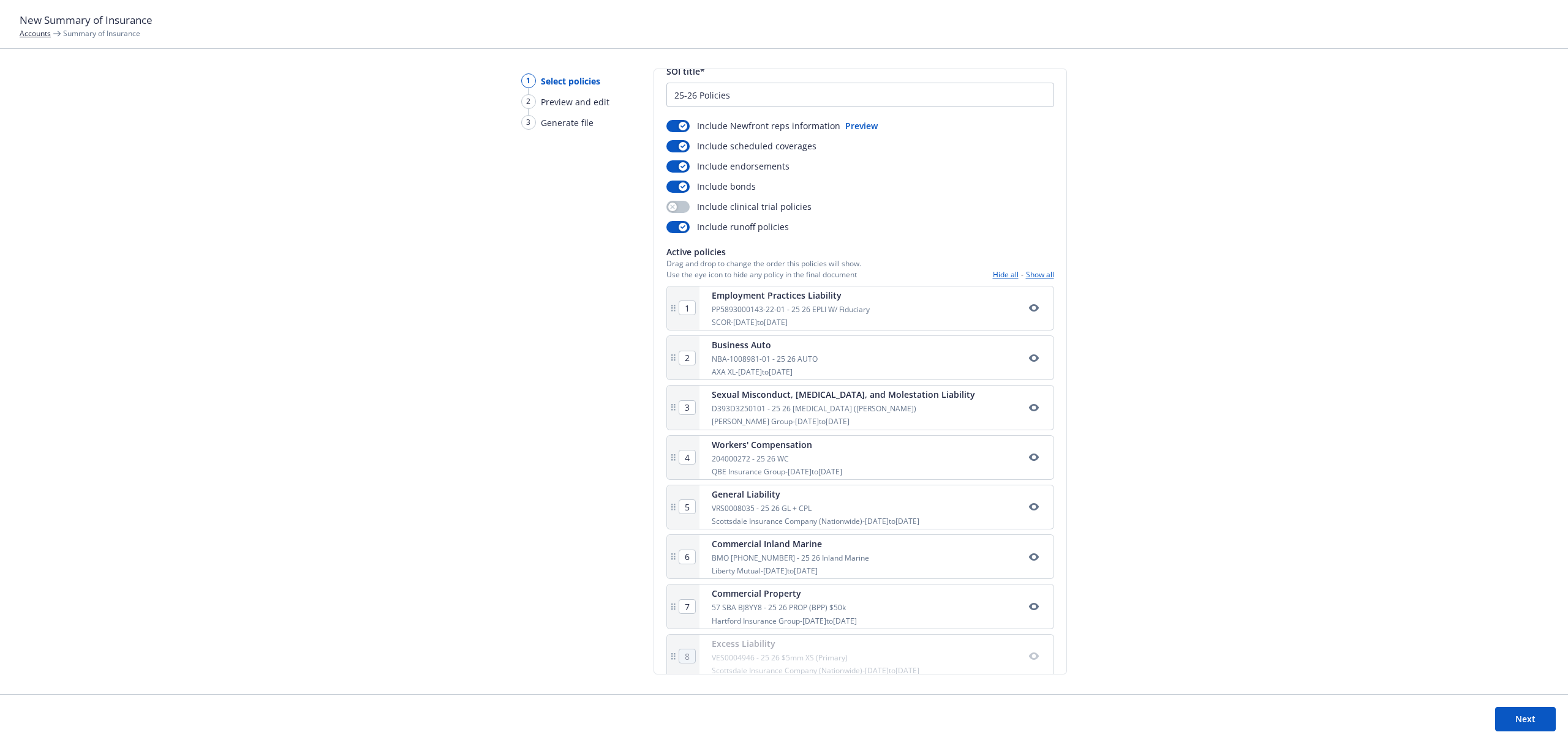
scroll to position [65, 0]
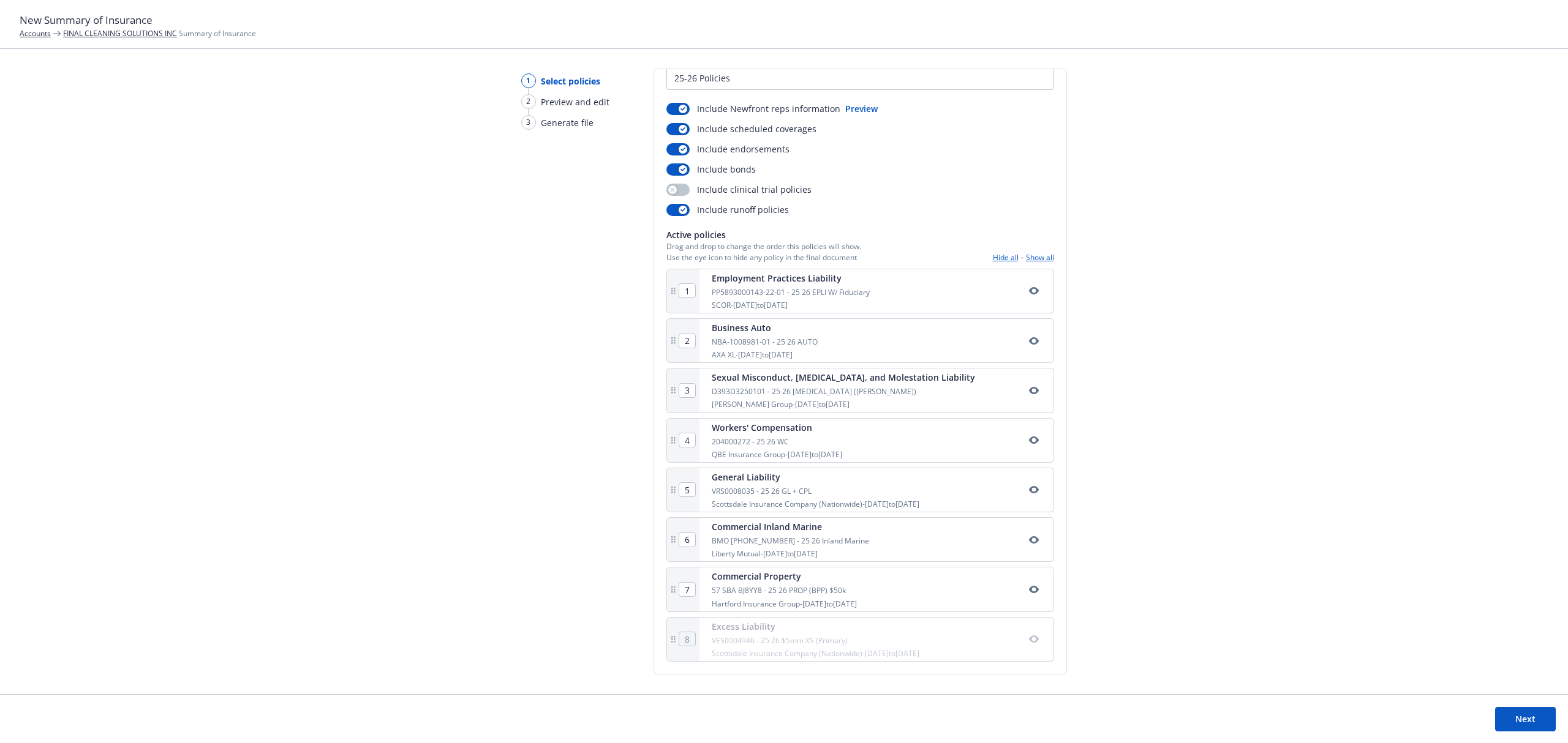
click at [1029, 640] on icon "button" at bounding box center [1033, 639] width 10 height 10
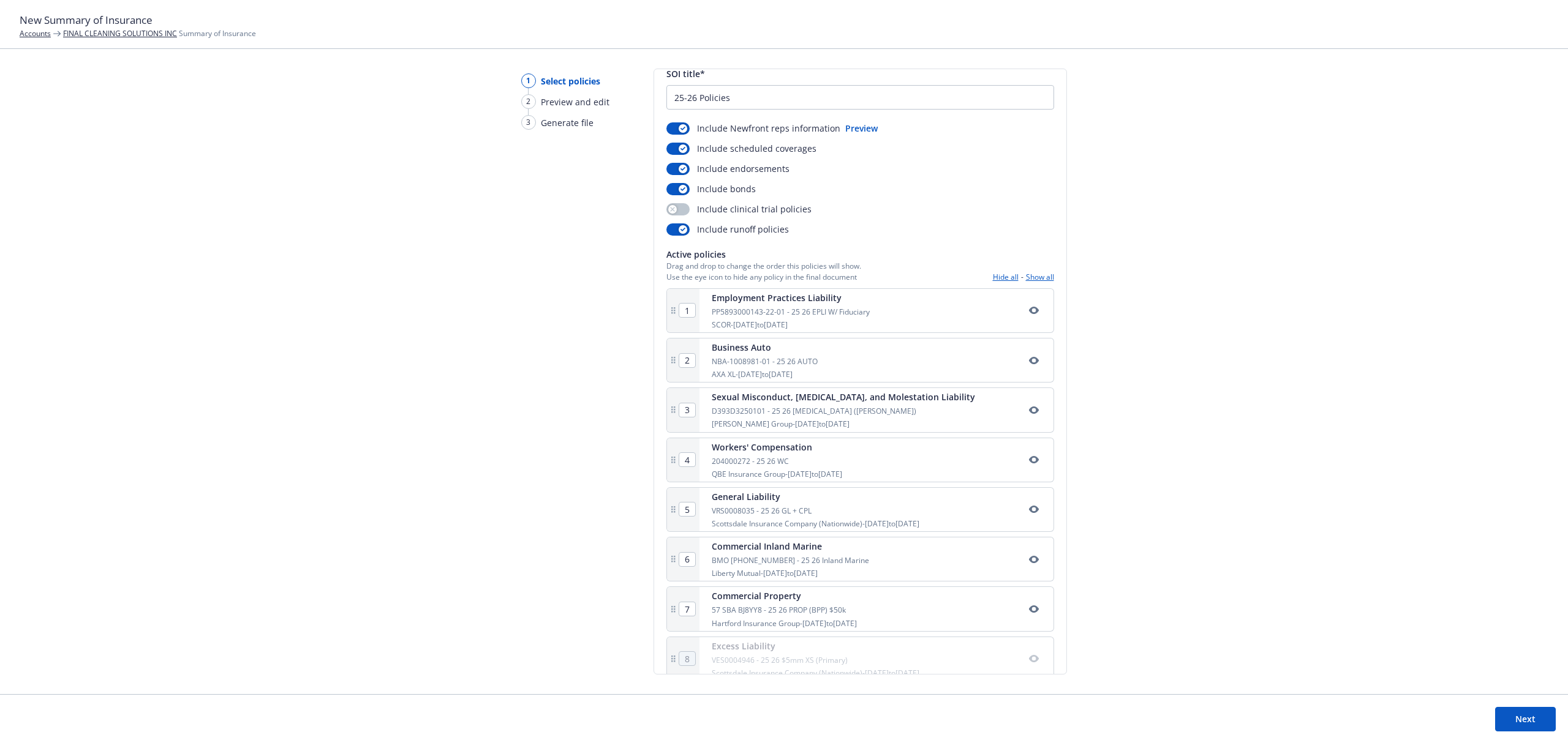
scroll to position [65, 0]
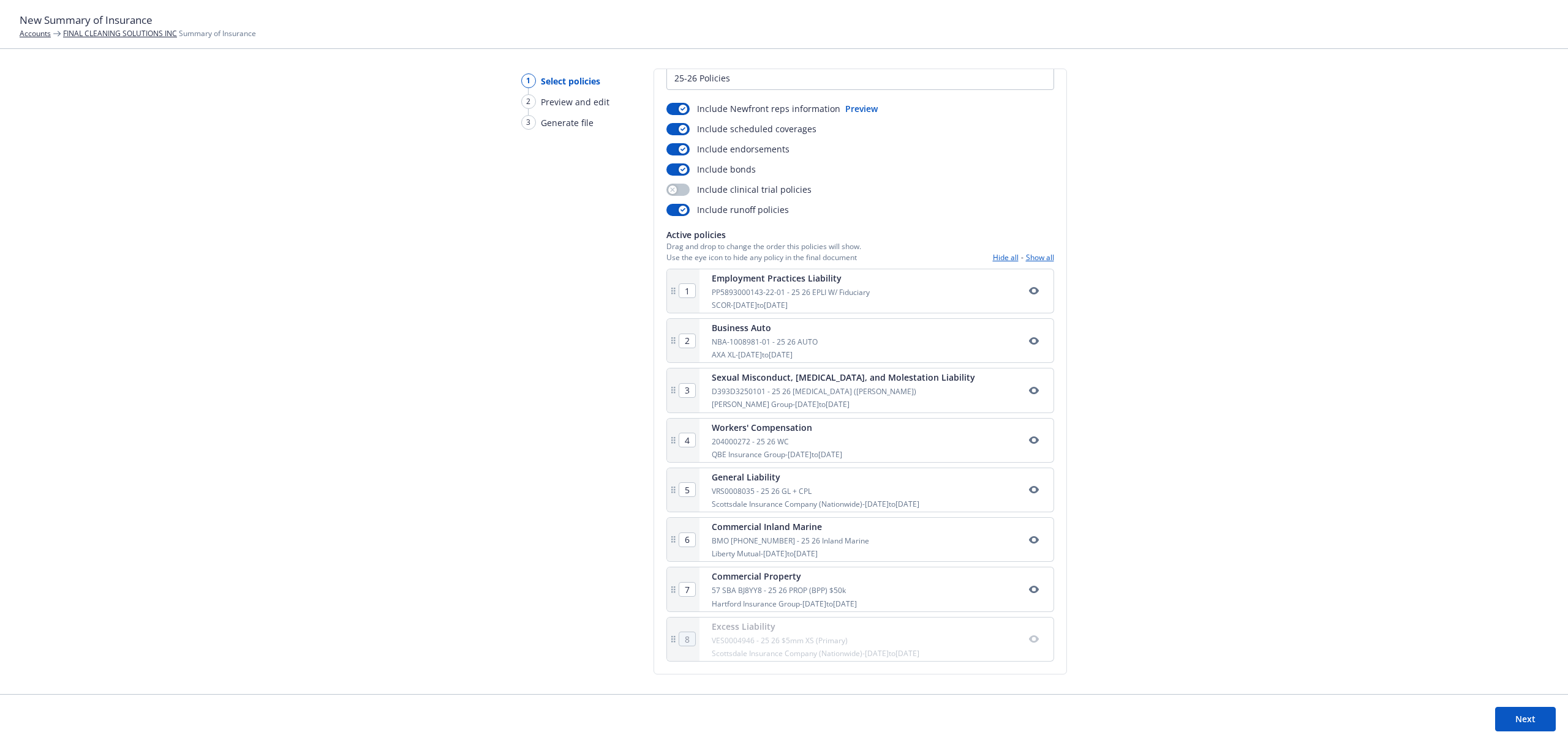
click at [868, 642] on div "VES0004946 - 25 26 $5mm XS (Primary)" at bounding box center [816, 640] width 208 height 10
click at [792, 638] on div "VES0004946 - 25 26 $5mm XS (Primary)" at bounding box center [816, 640] width 208 height 10
drag, startPoint x: 510, startPoint y: 580, endPoint x: 458, endPoint y: 349, distance: 236.8
click at [510, 577] on div "1 Select policies 2 Preview and edit 3 Generate file" at bounding box center [560, 381] width 118 height 625
click at [132, 34] on link "FINAL CLEANING SOLUTIONS INC" at bounding box center [120, 33] width 114 height 10
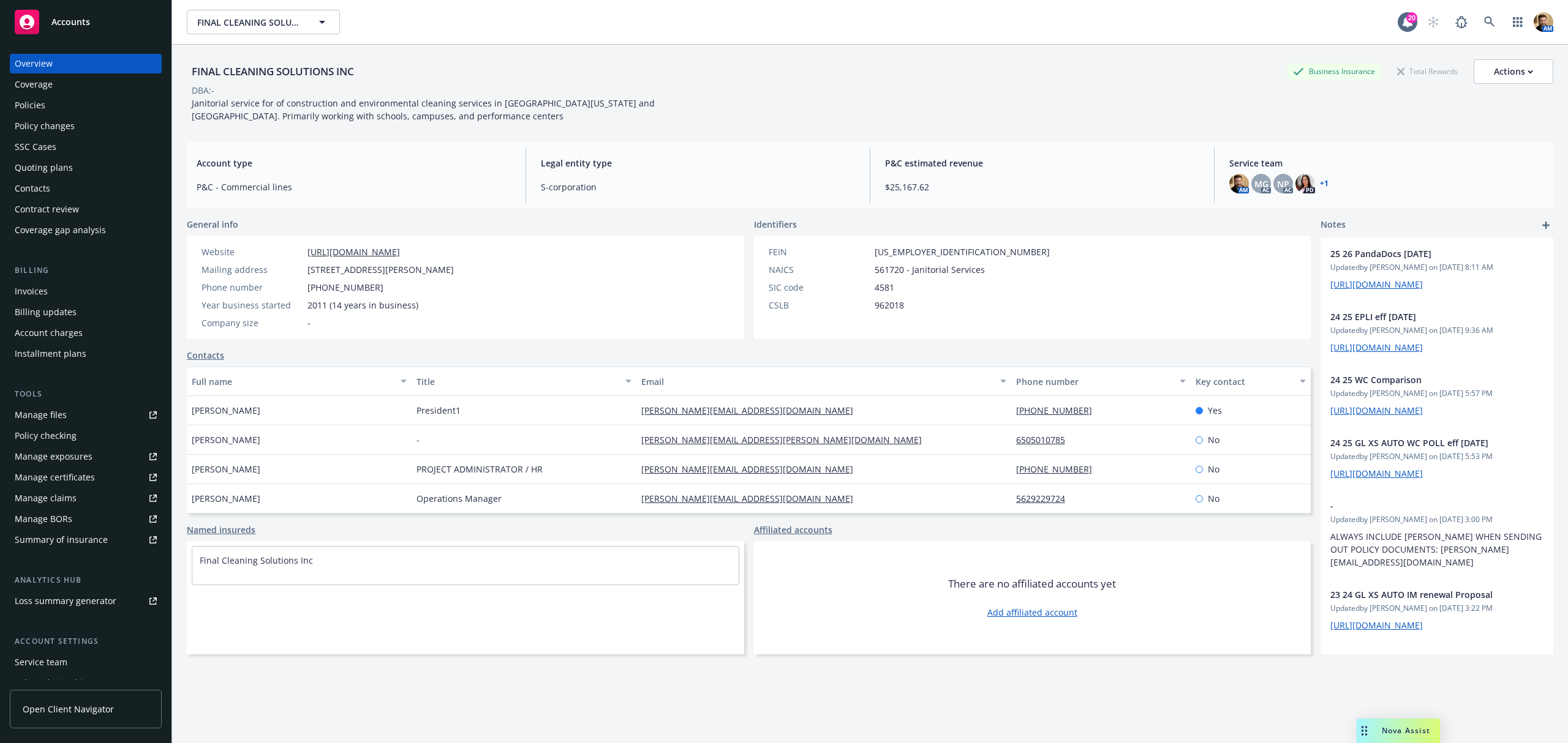
click at [34, 106] on div "Policies" at bounding box center [29, 105] width 30 height 19
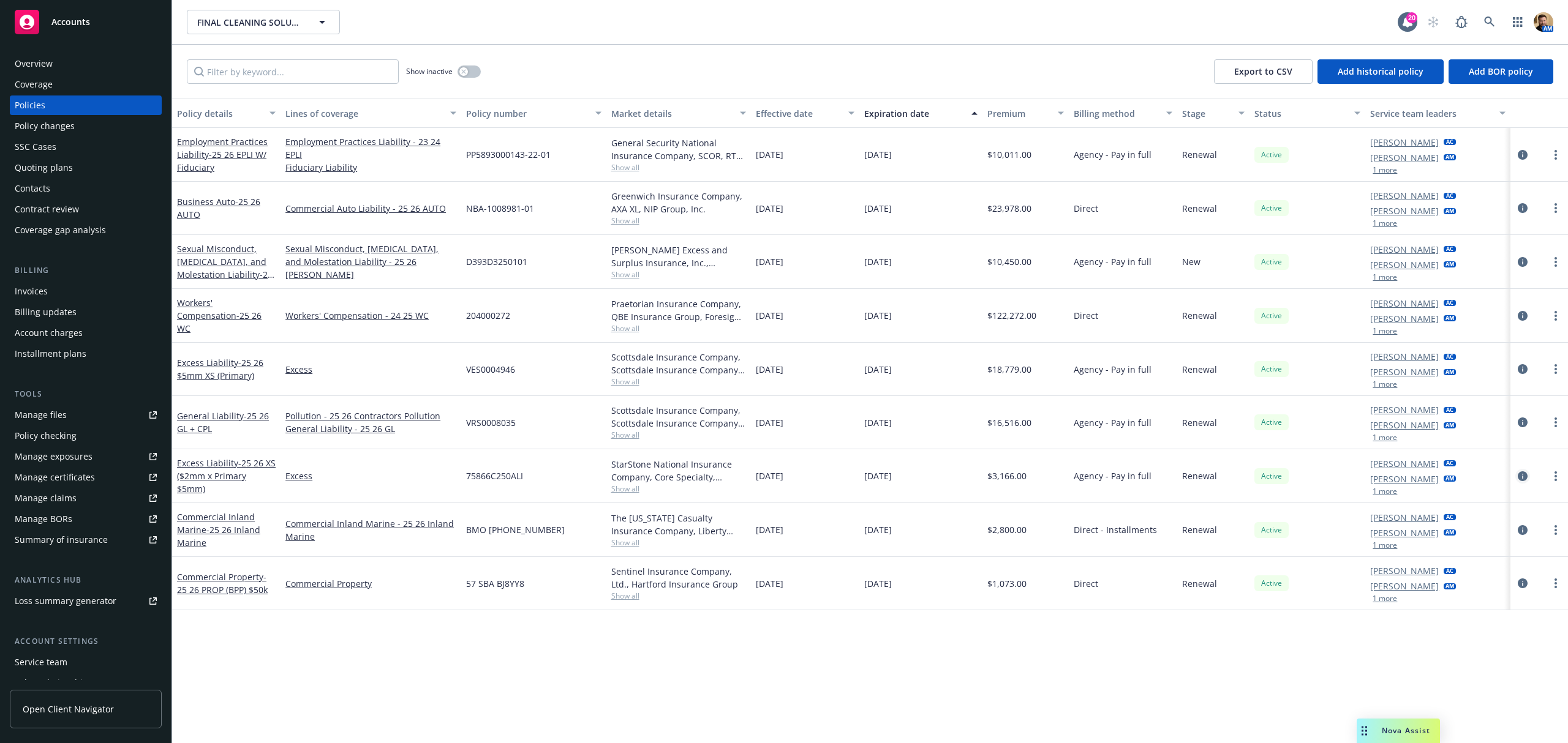
click at [1524, 477] on icon "circleInformation" at bounding box center [1522, 476] width 10 height 10
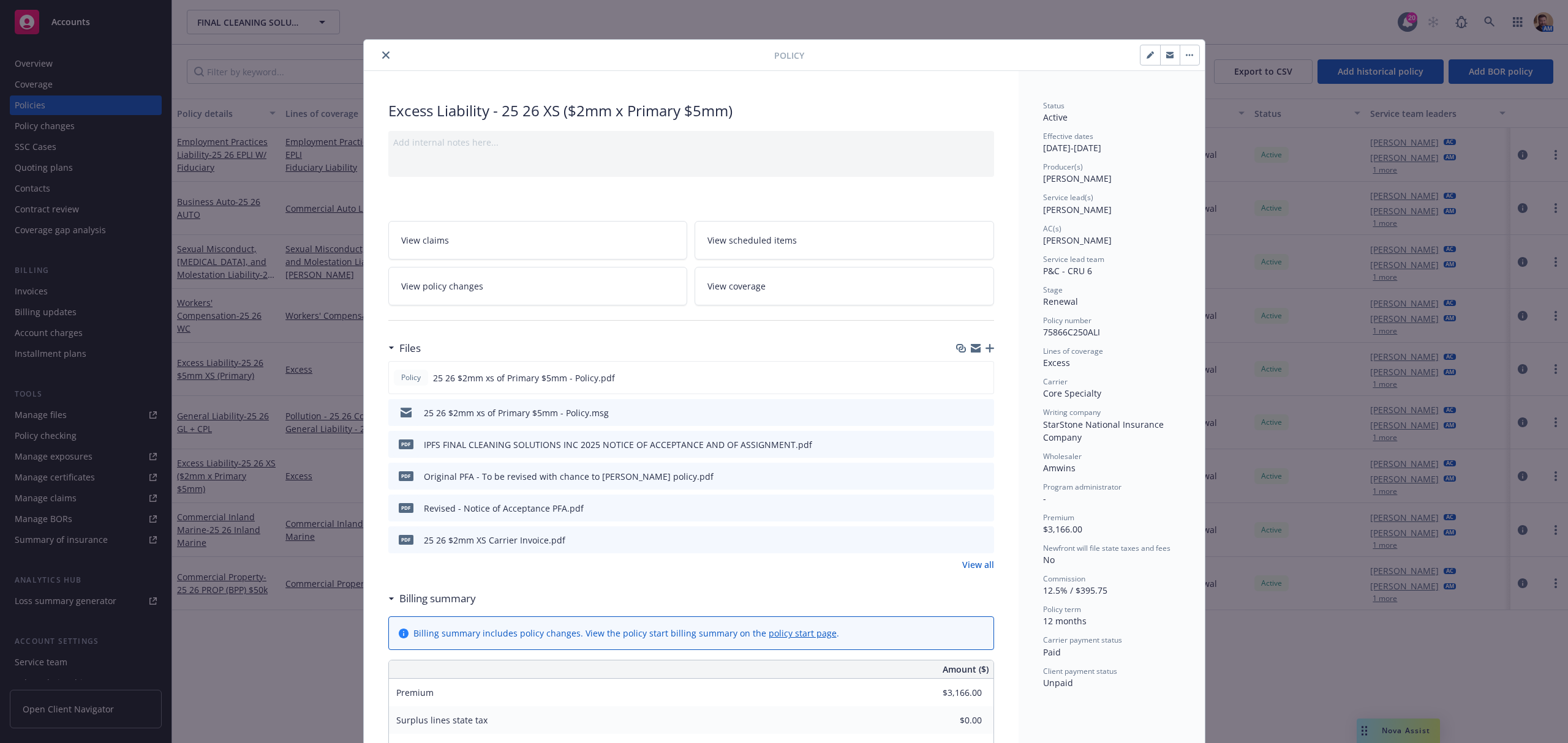
click at [835, 278] on link "View coverage" at bounding box center [844, 287] width 299 height 39
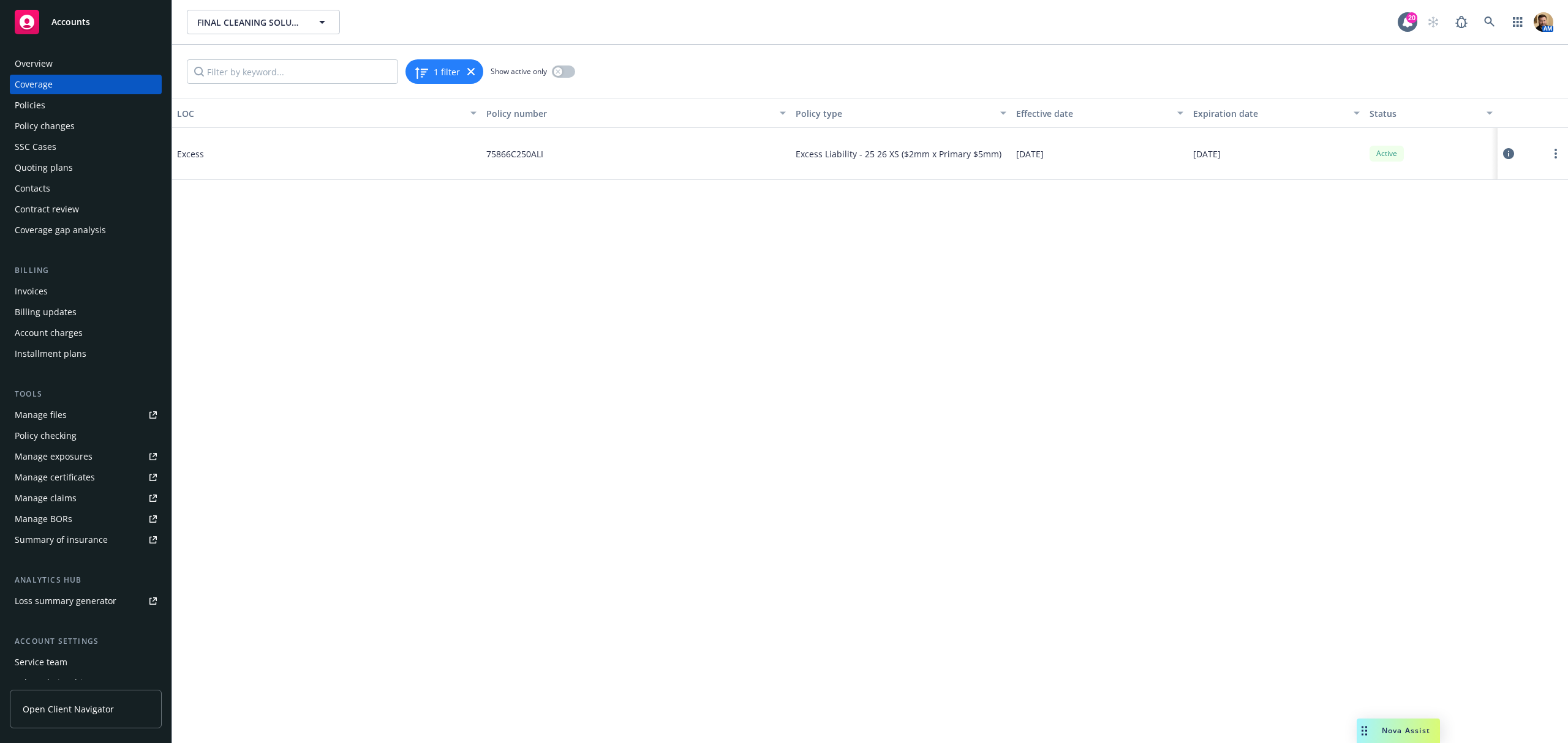
click at [1512, 148] on icon at bounding box center [1508, 153] width 11 height 11
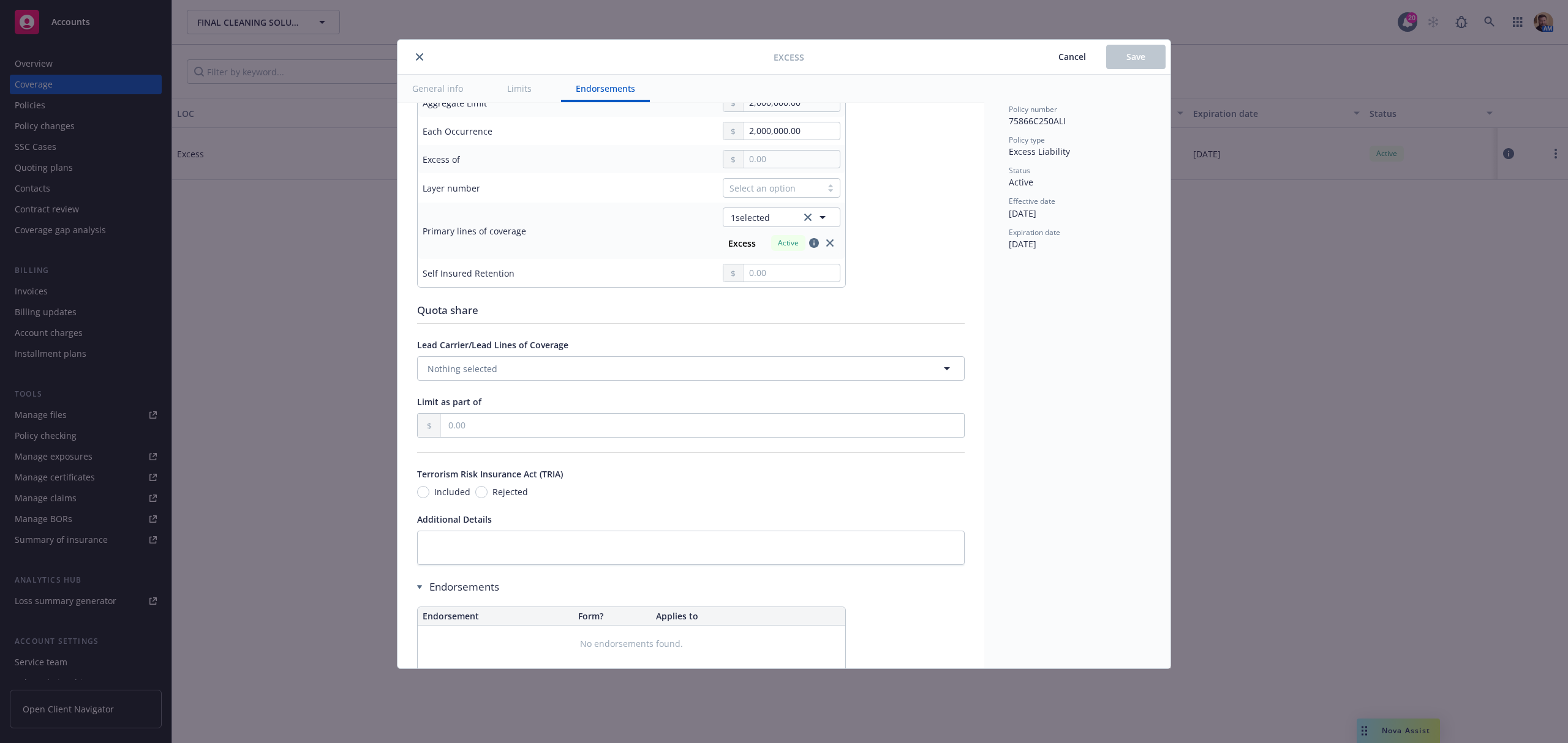
scroll to position [433, 0]
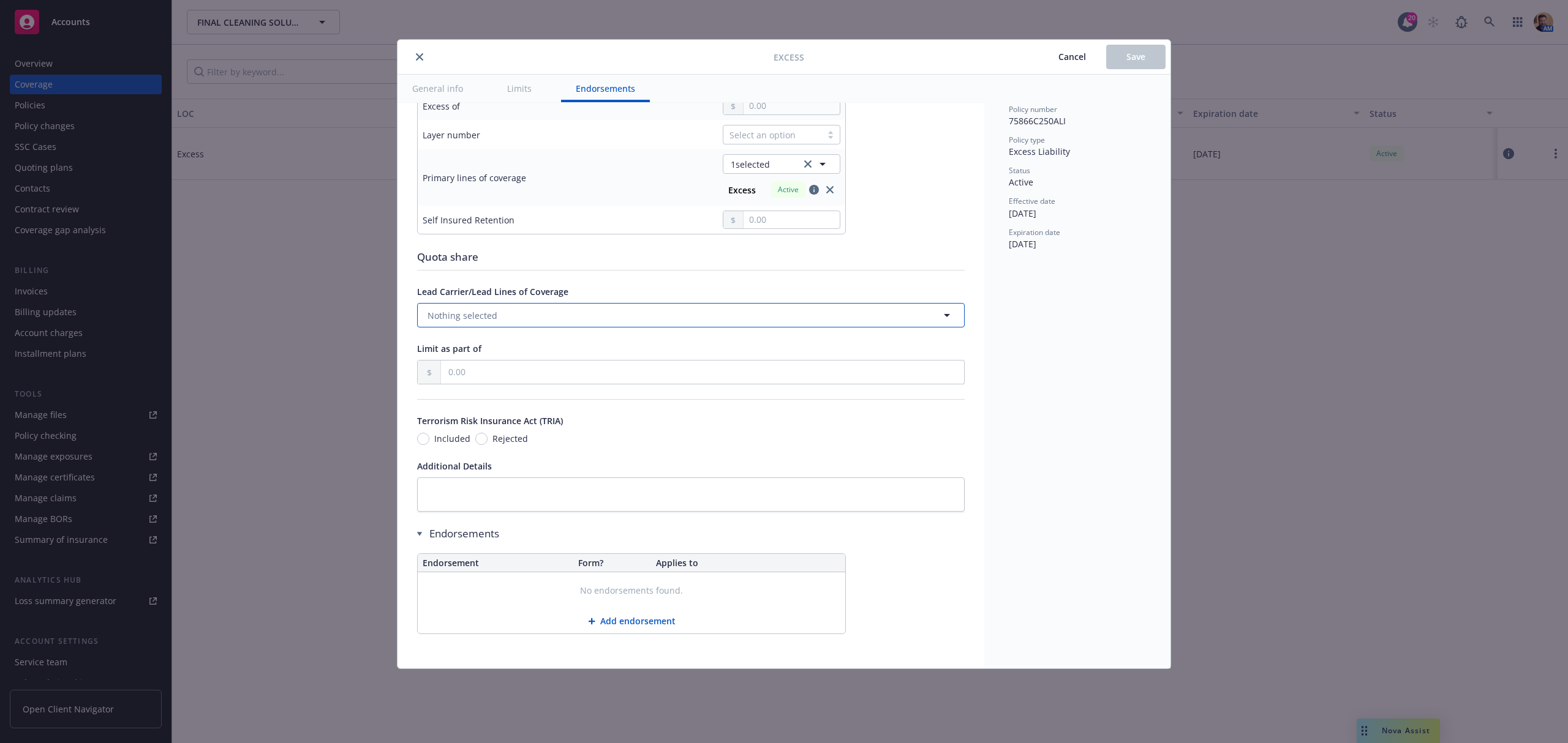
click at [475, 311] on span "Nothing selected" at bounding box center [462, 316] width 70 height 13
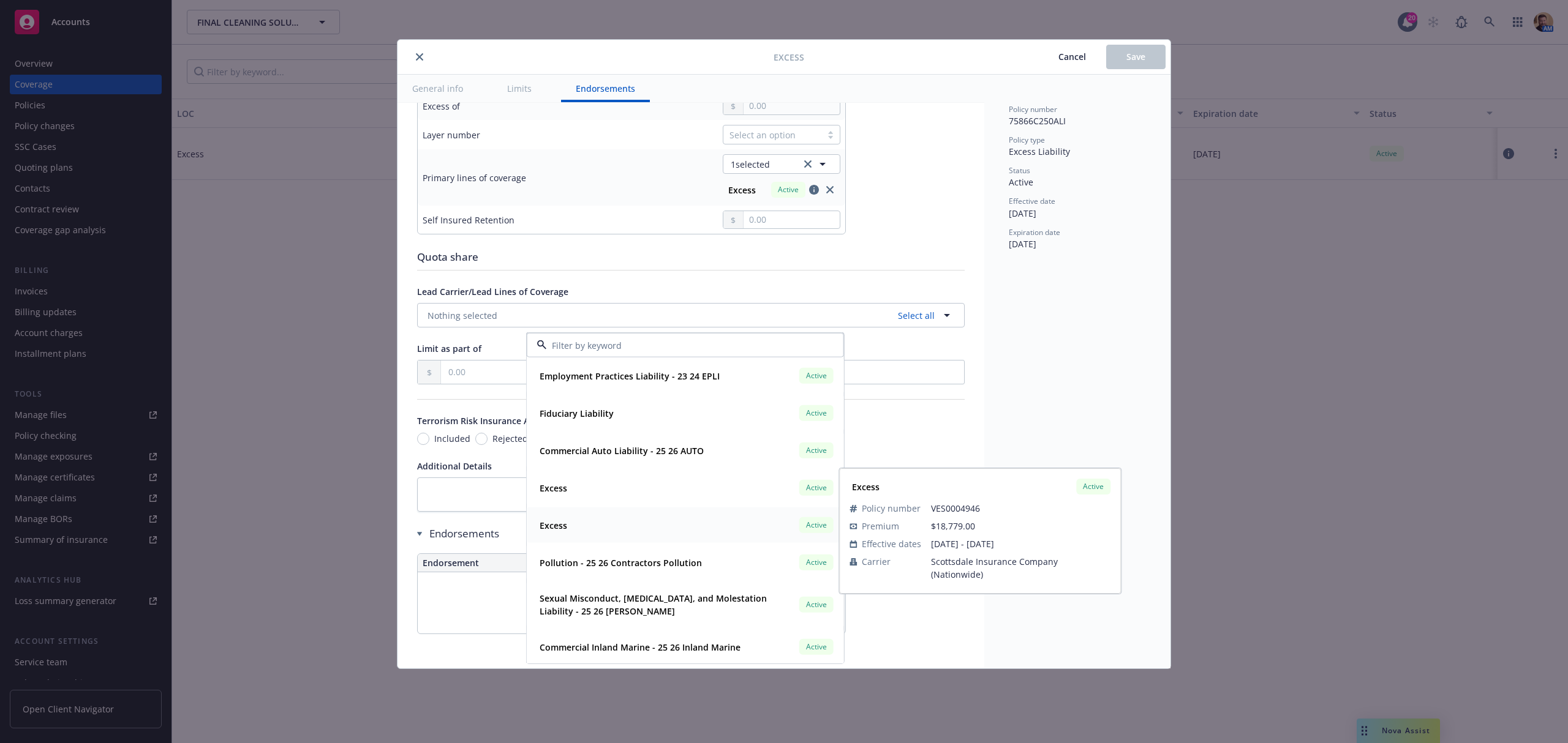
click at [576, 518] on div "Excess Active" at bounding box center [685, 525] width 301 height 21
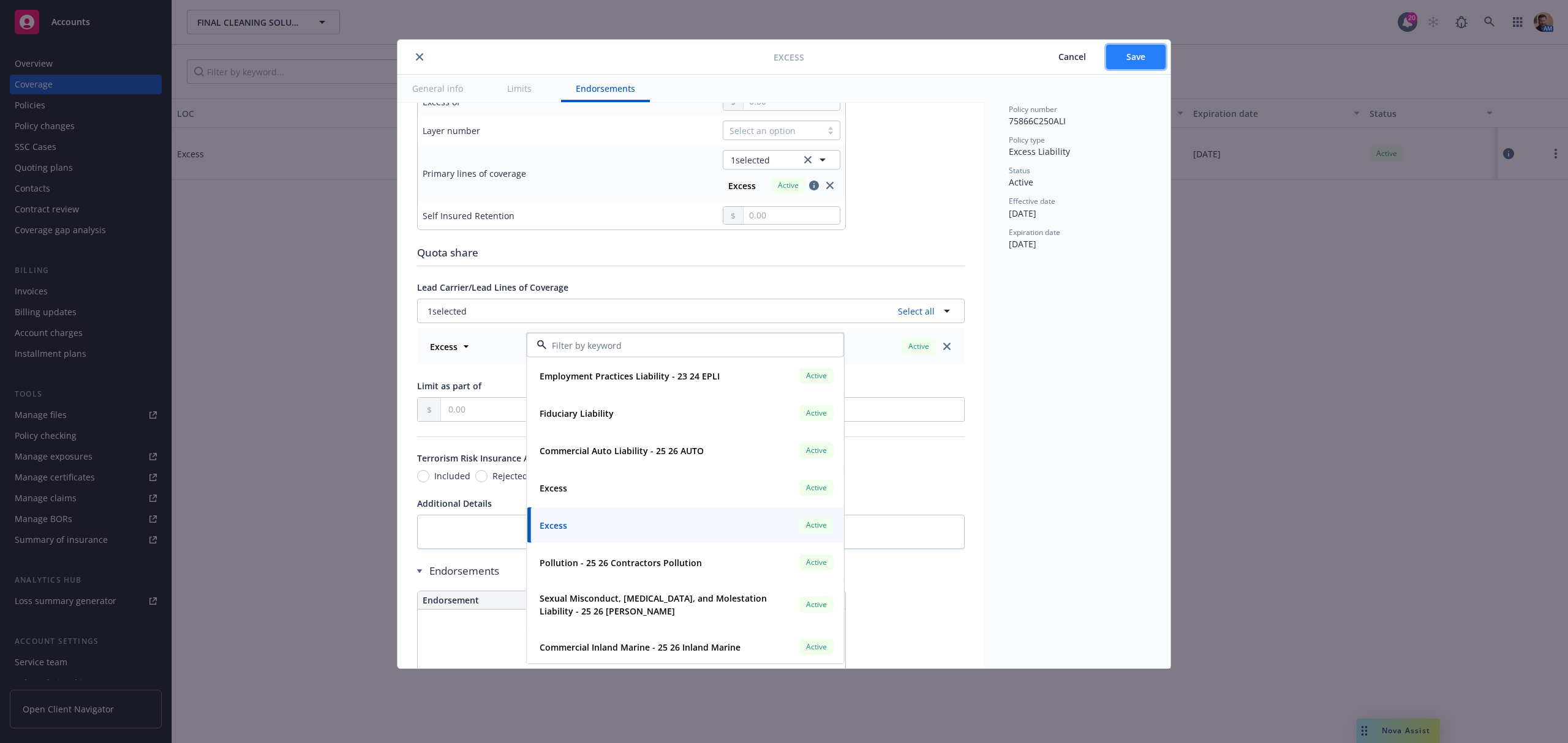
click at [1137, 54] on span "Save" at bounding box center [1135, 56] width 19 height 12
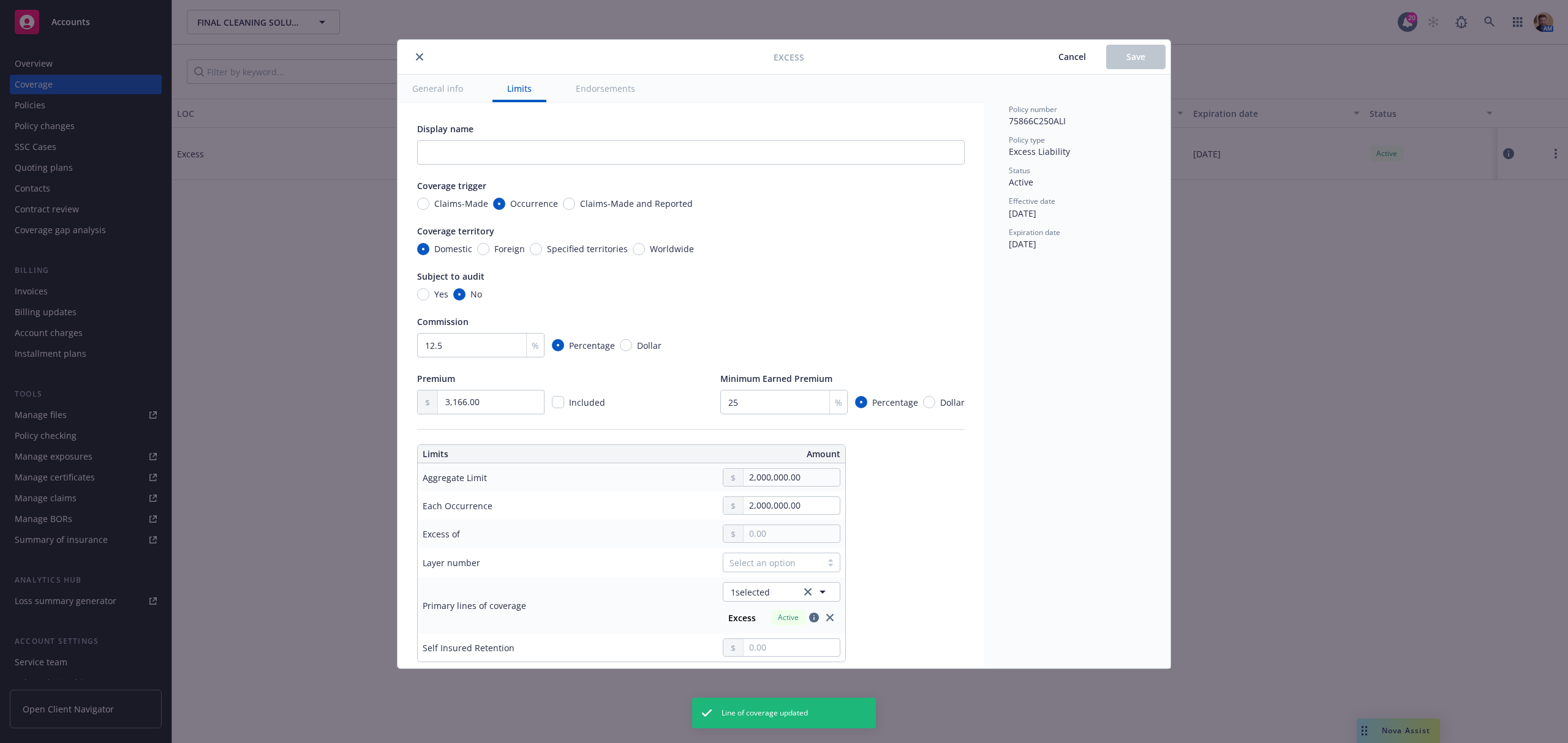
click at [418, 54] on icon "close" at bounding box center [420, 57] width 7 height 7
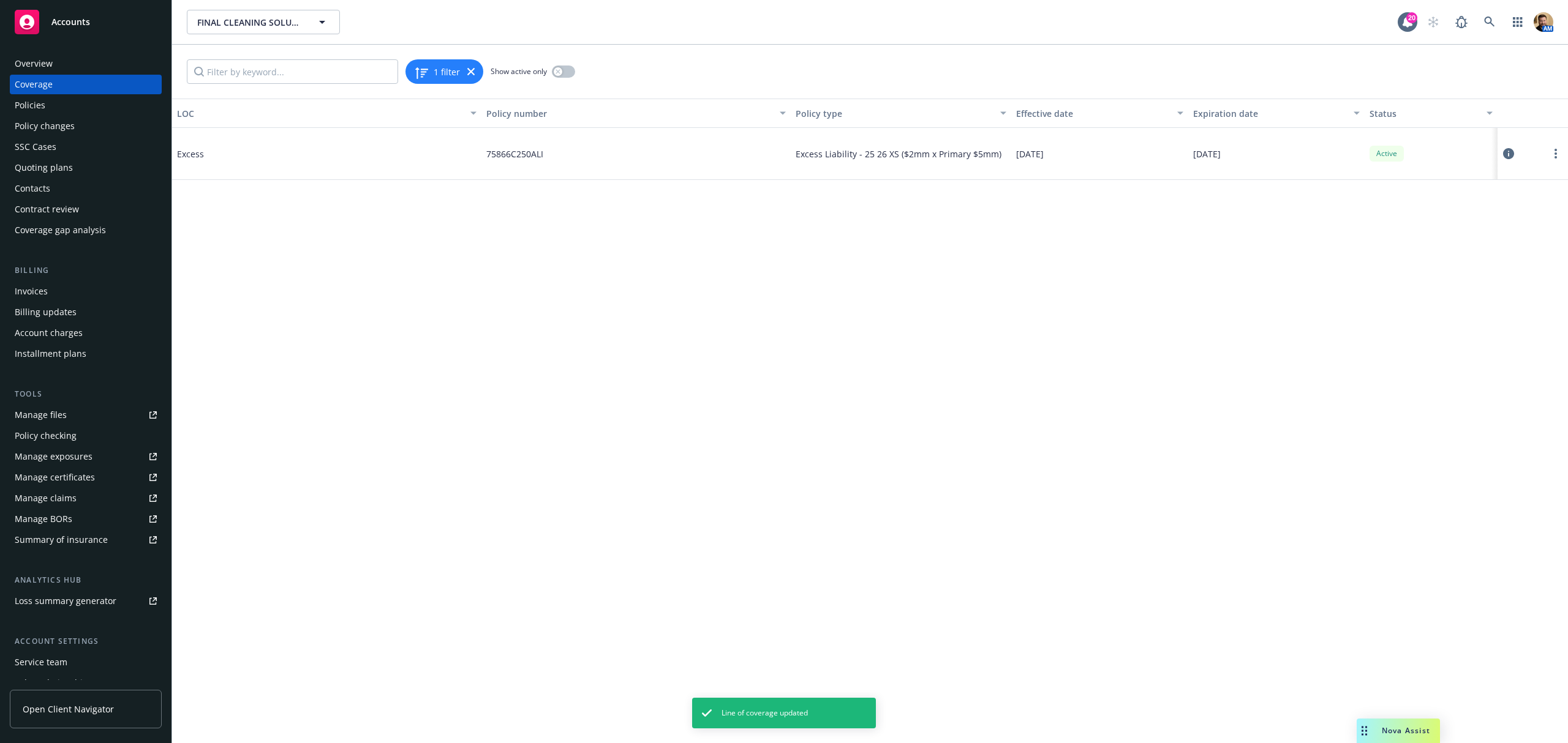
click at [72, 102] on div "Policies" at bounding box center [85, 105] width 142 height 19
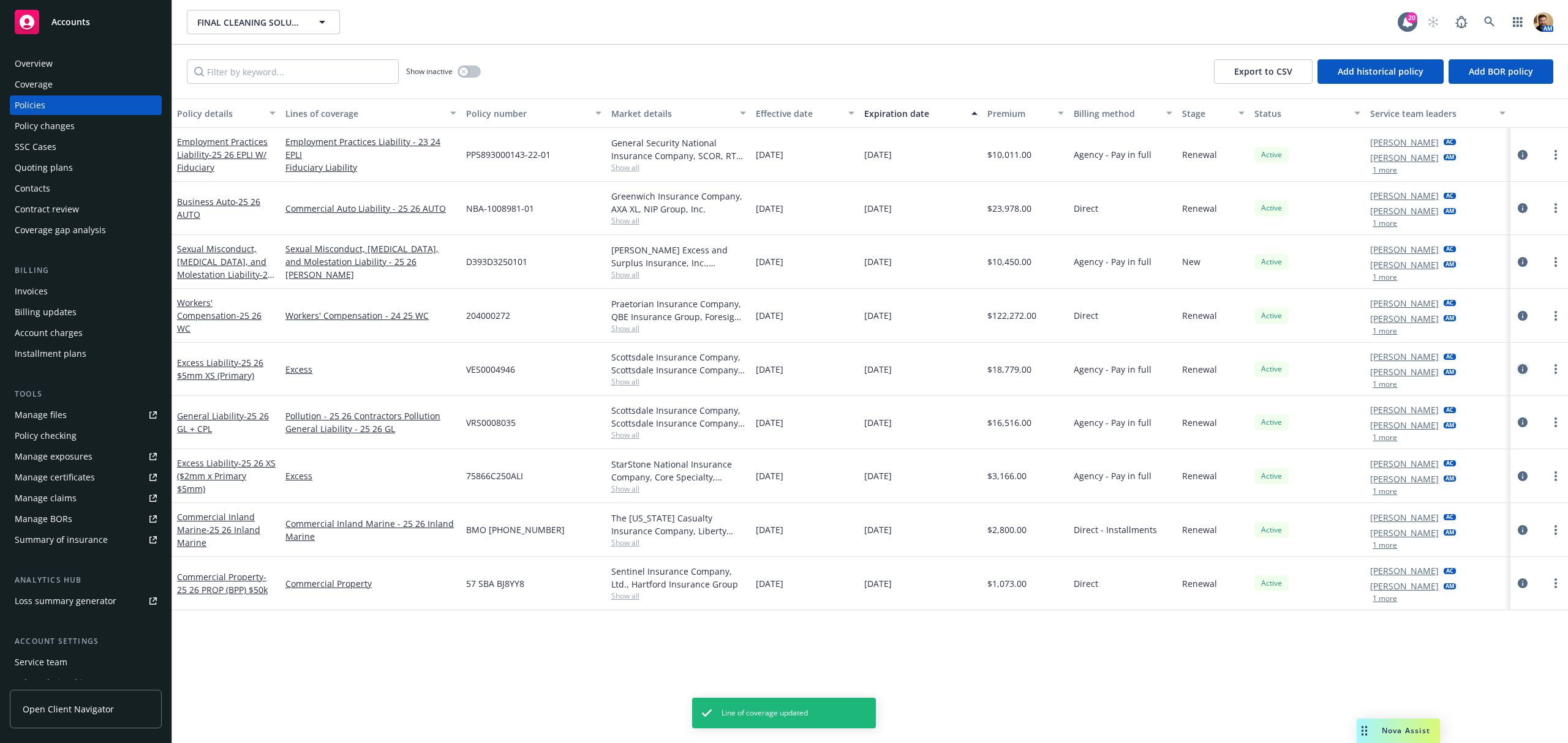
click at [1519, 366] on icon "circleInformation" at bounding box center [1522, 369] width 10 height 10
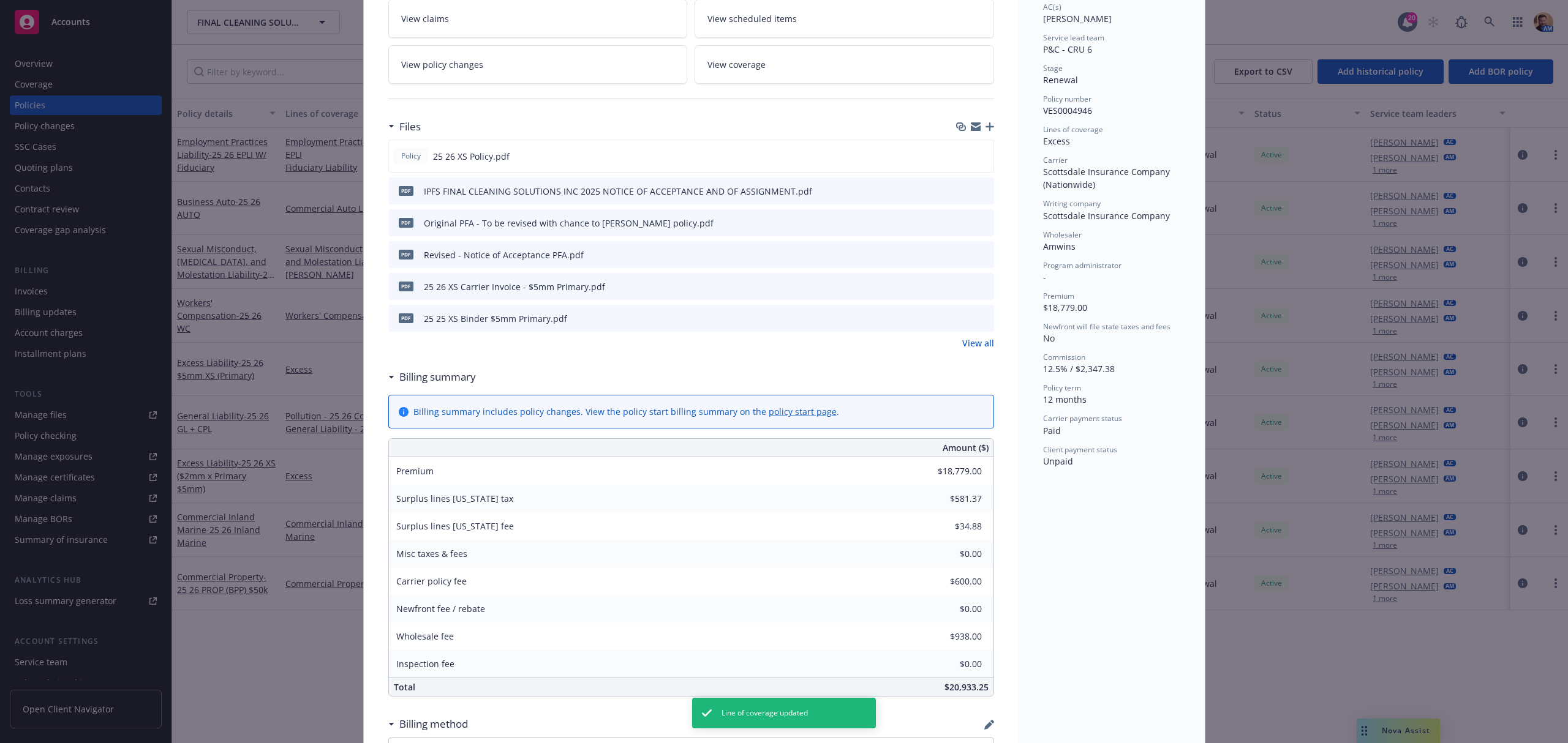
scroll to position [163, 0]
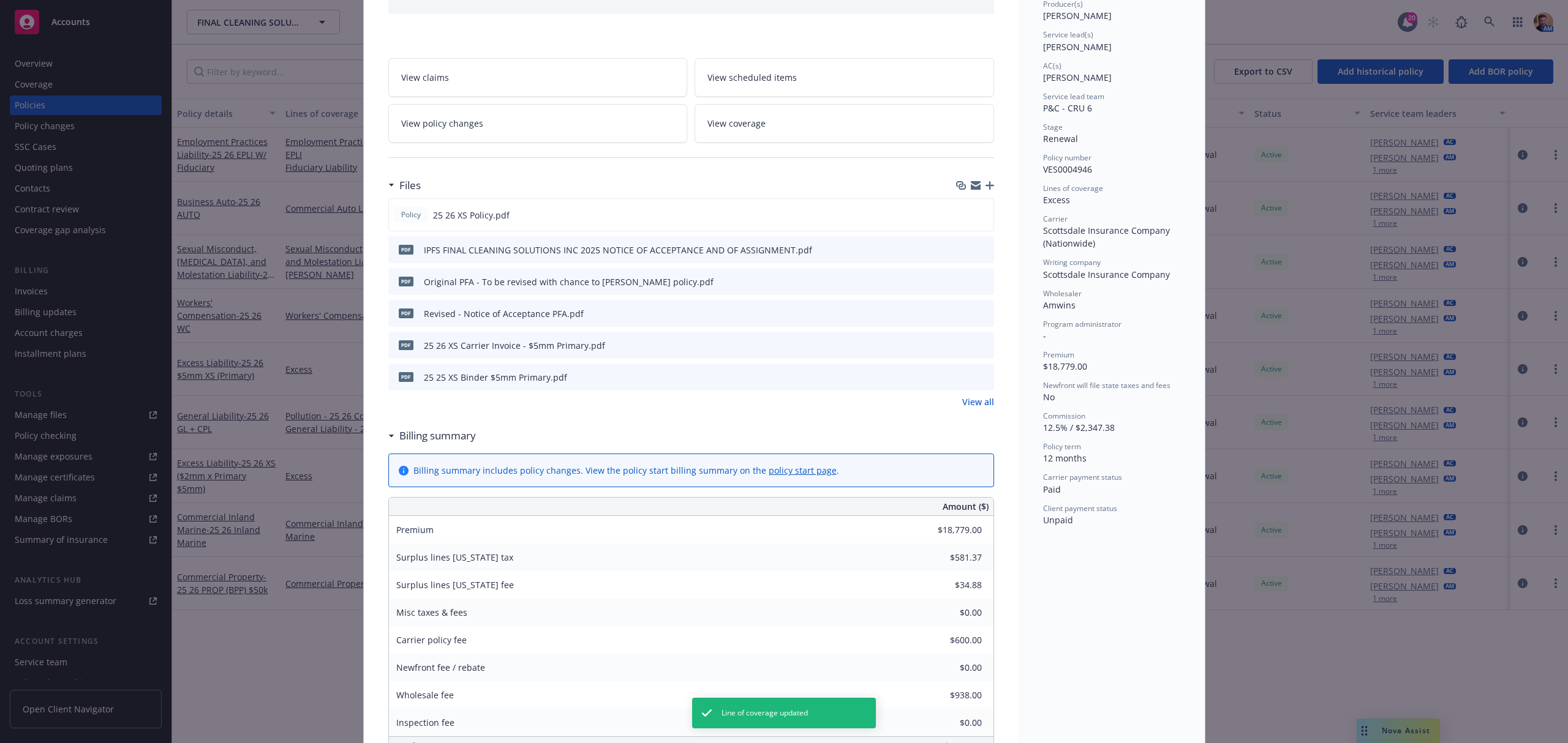
click at [749, 126] on span "View coverage" at bounding box center [736, 123] width 58 height 13
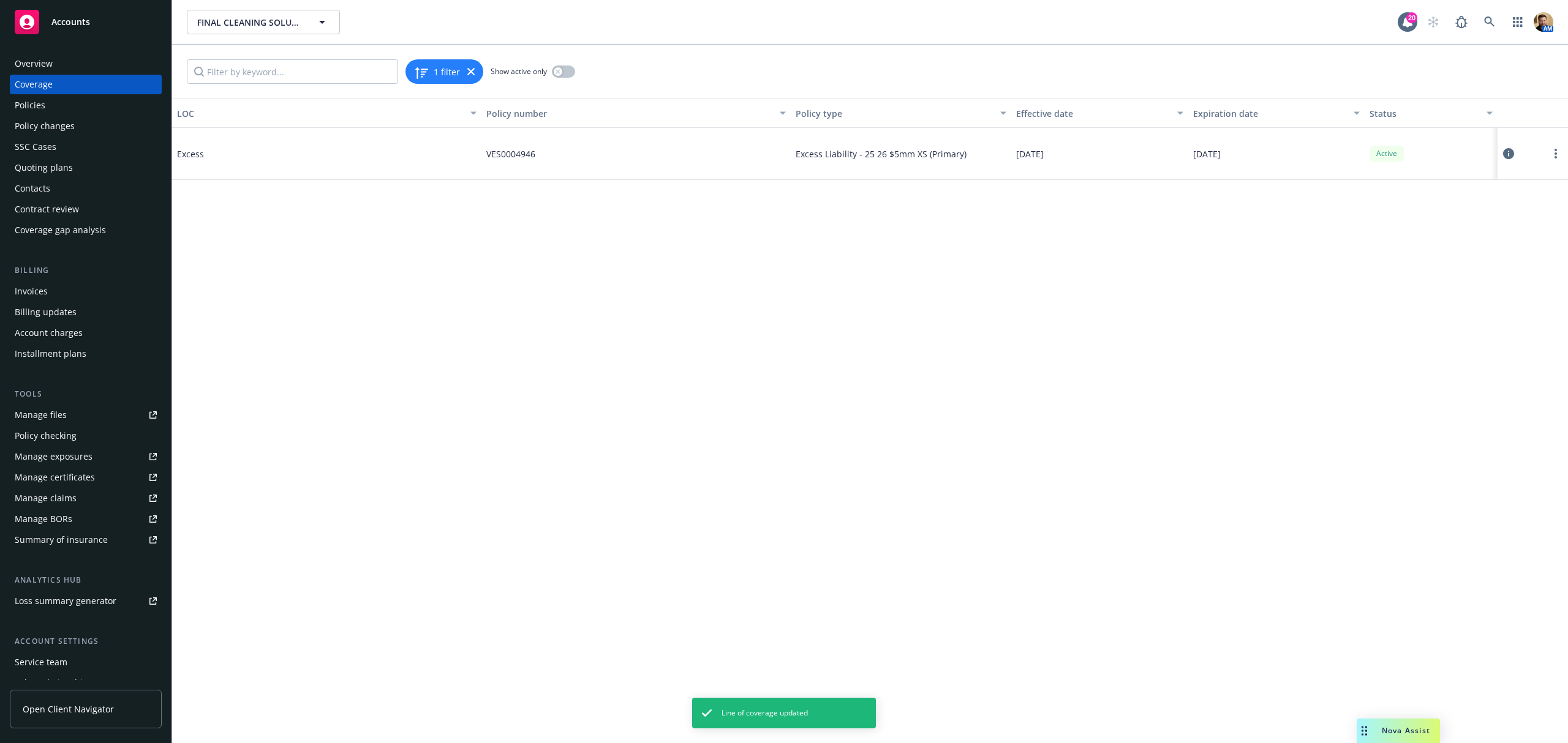
click at [1506, 152] on icon at bounding box center [1508, 153] width 11 height 11
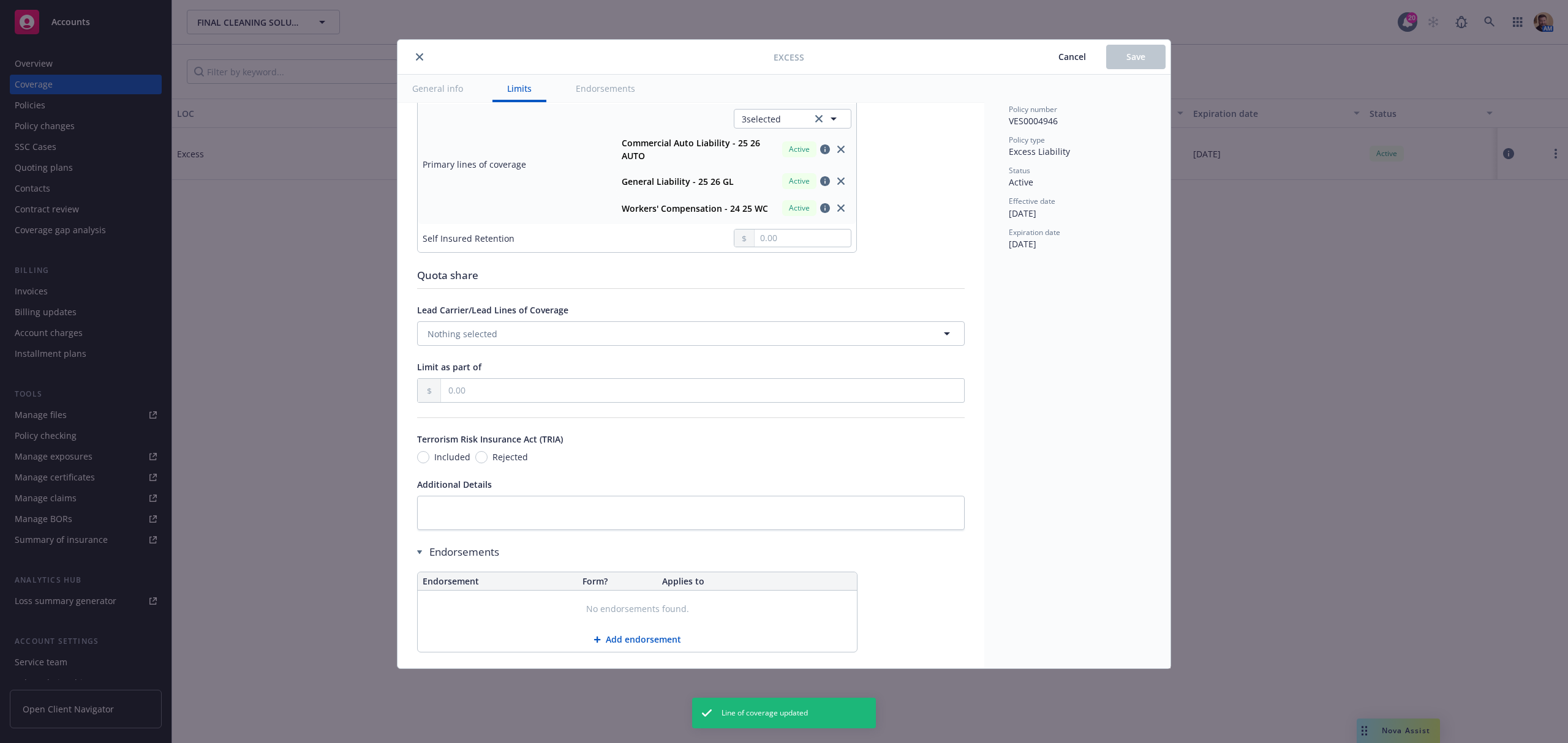
scroll to position [490, 0]
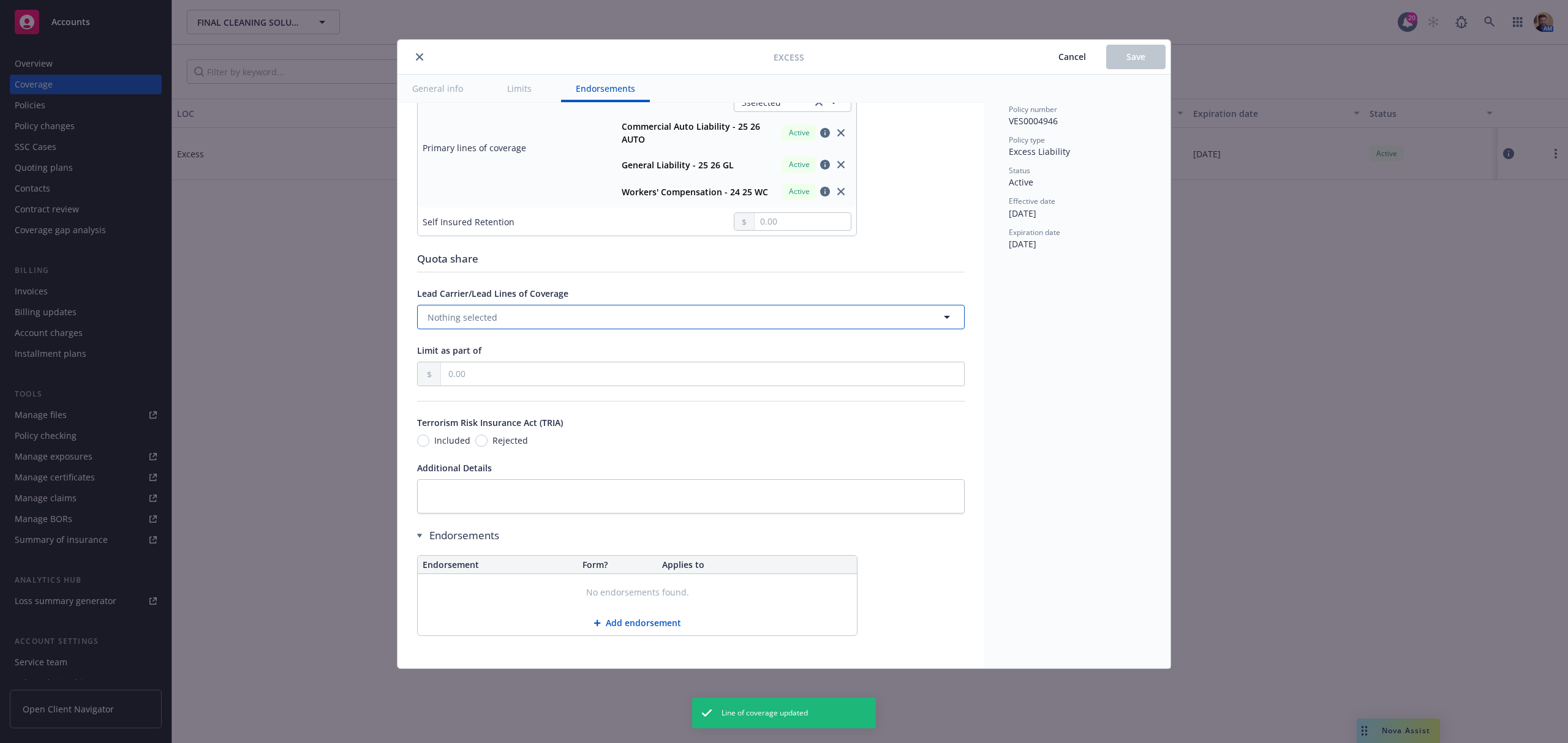
click at [539, 326] on button "Nothing selected" at bounding box center [691, 317] width 547 height 25
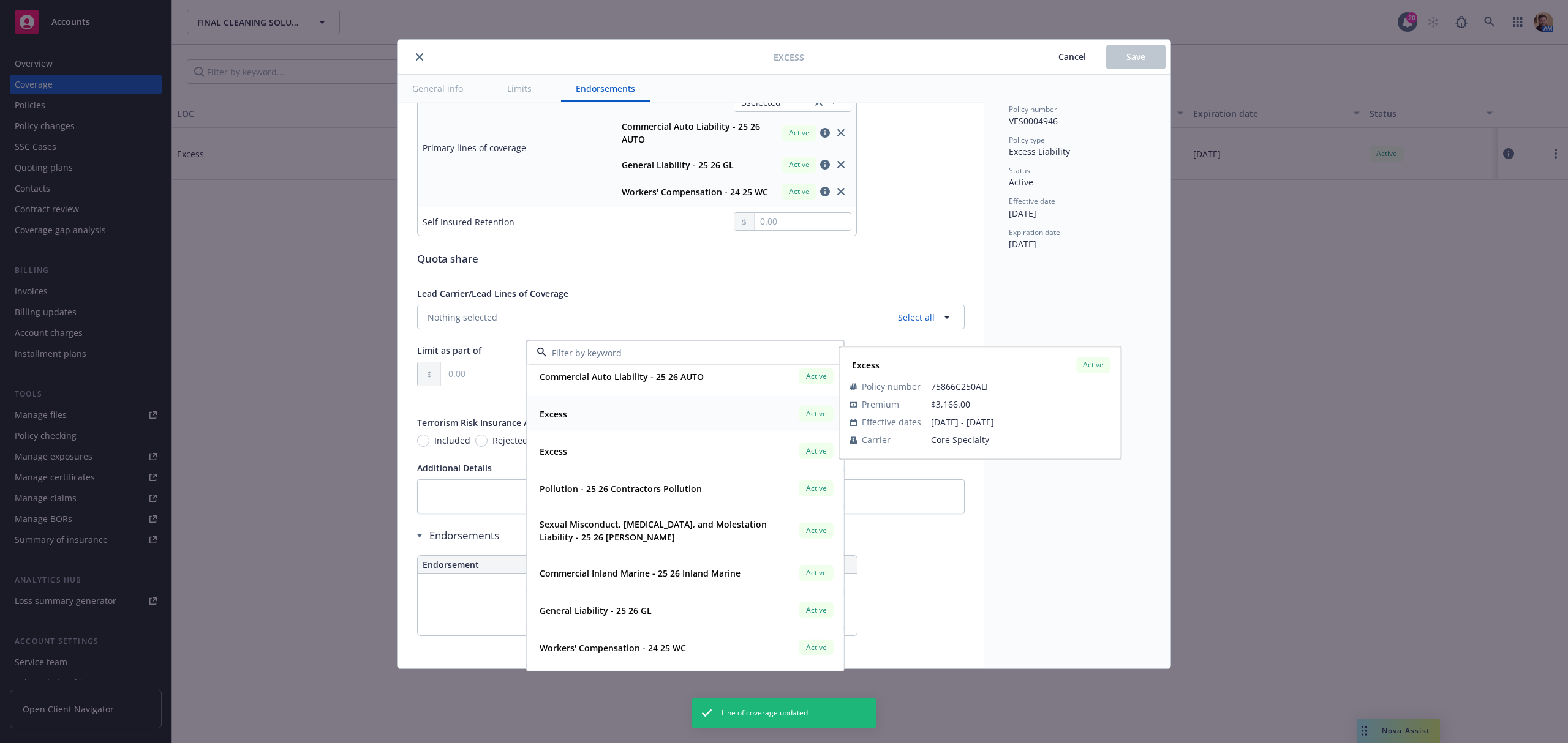
scroll to position [163, 0]
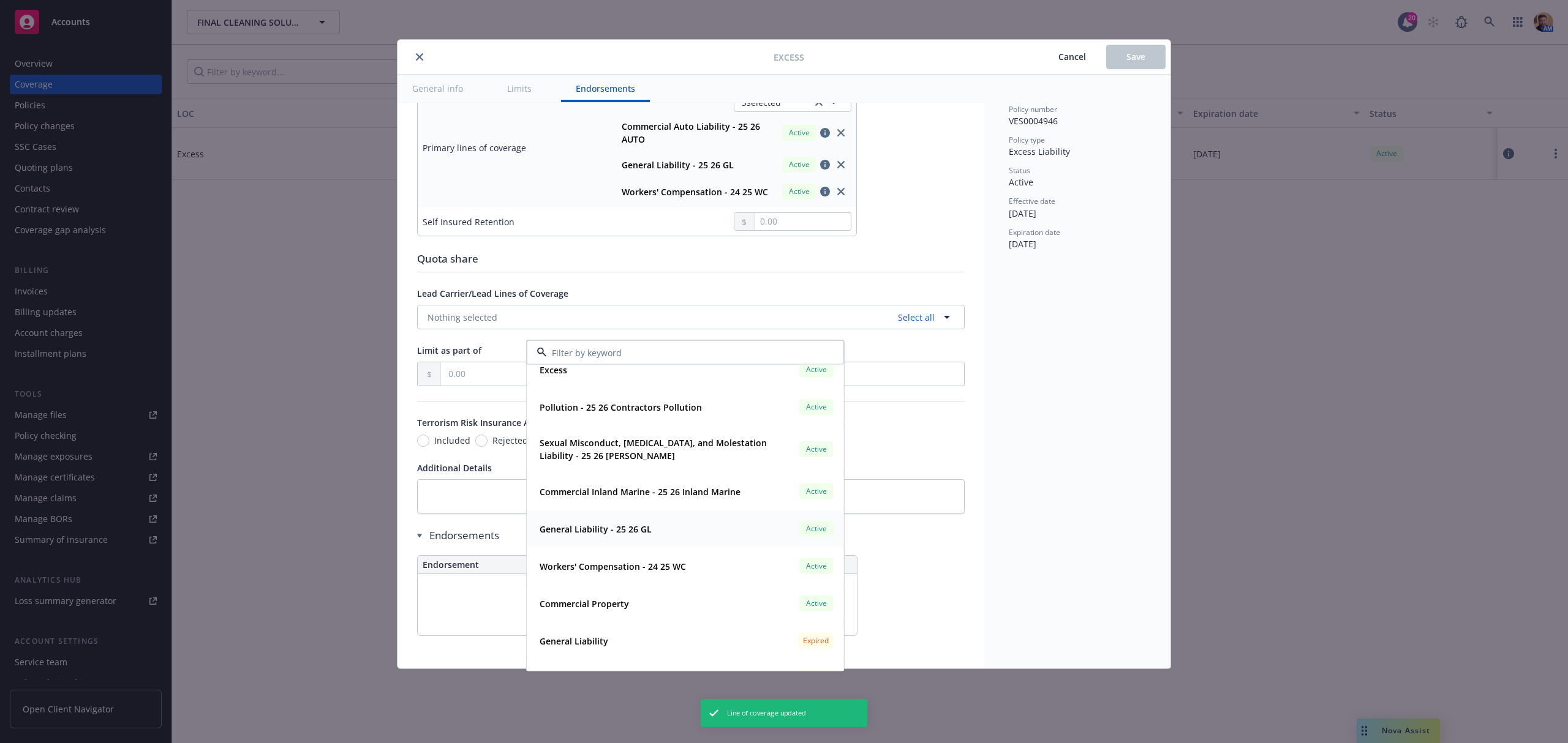
click at [603, 520] on div "General Liability - 25 26 GL" at bounding box center [594, 528] width 119 height 17
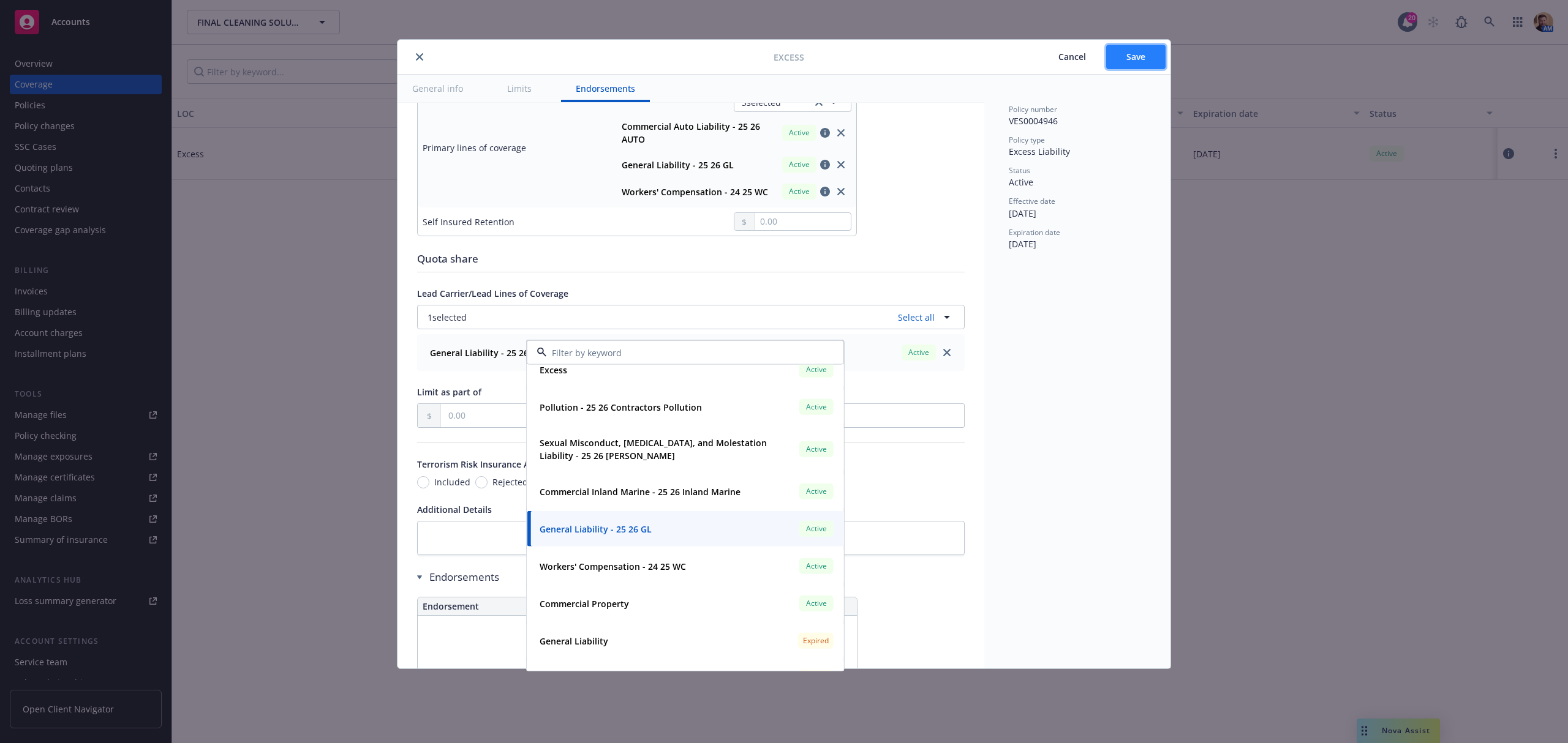
click at [1138, 58] on span "Save" at bounding box center [1135, 56] width 19 height 12
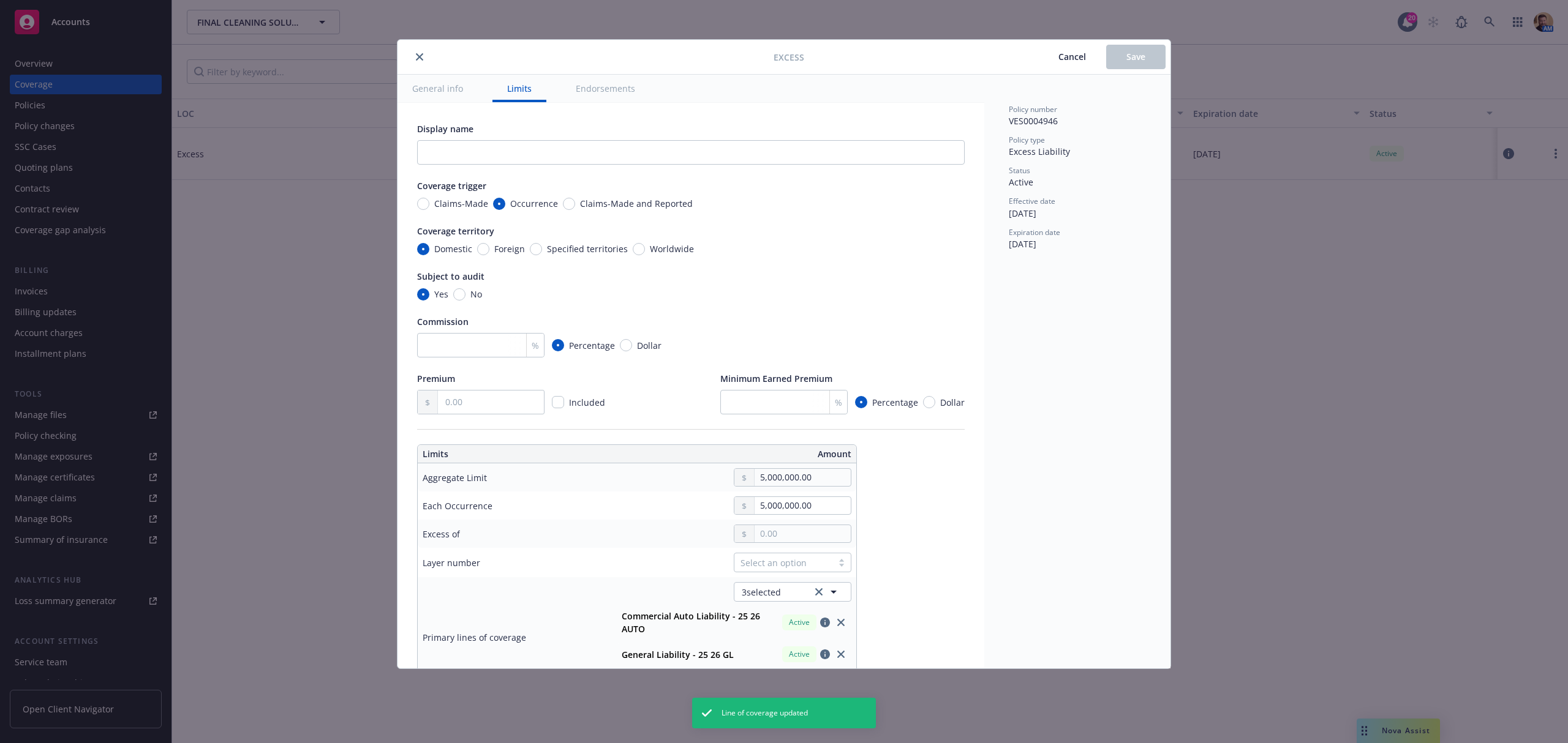
click at [424, 55] on button "close" at bounding box center [420, 57] width 15 height 15
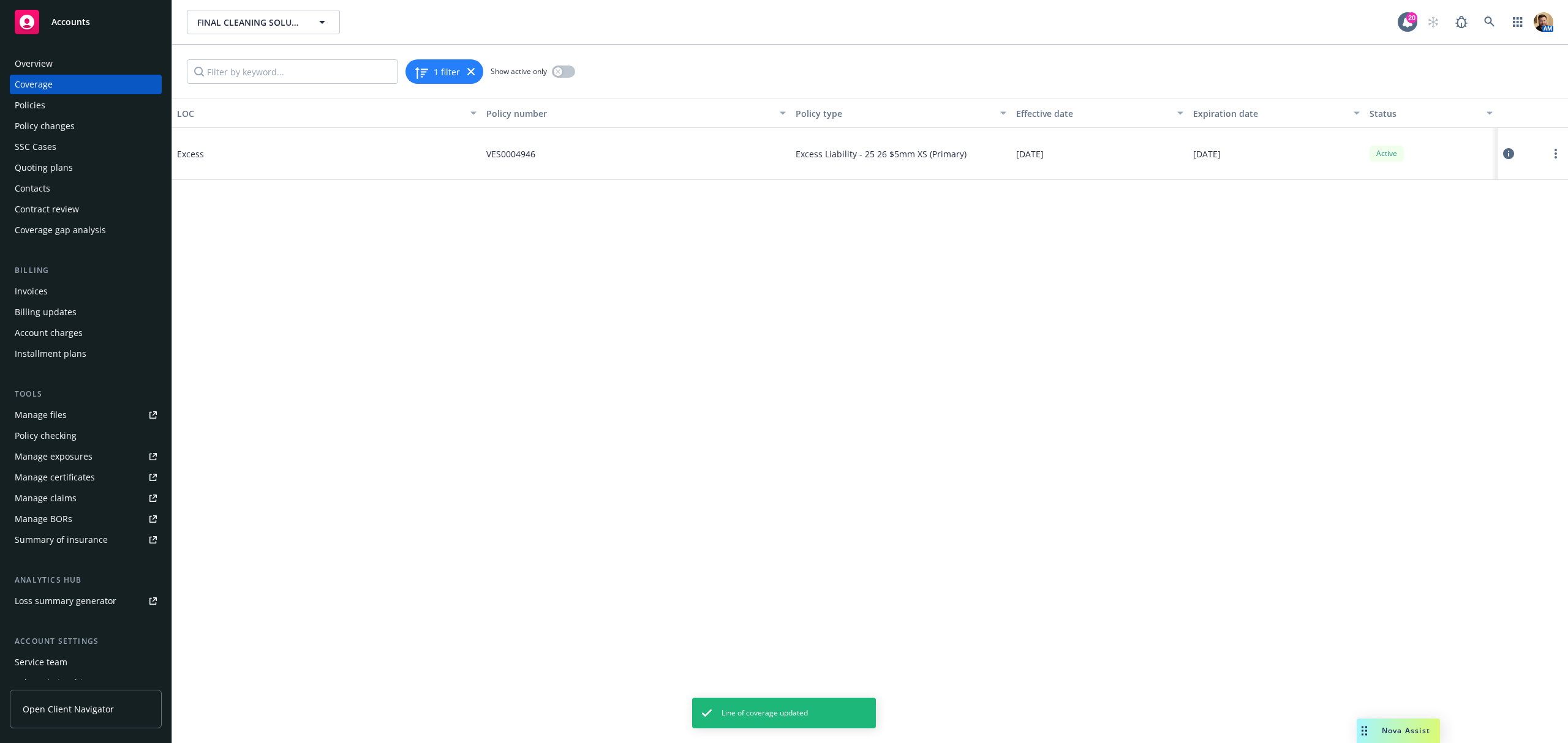
click at [91, 539] on div "Summary of insurance" at bounding box center [61, 539] width 93 height 19
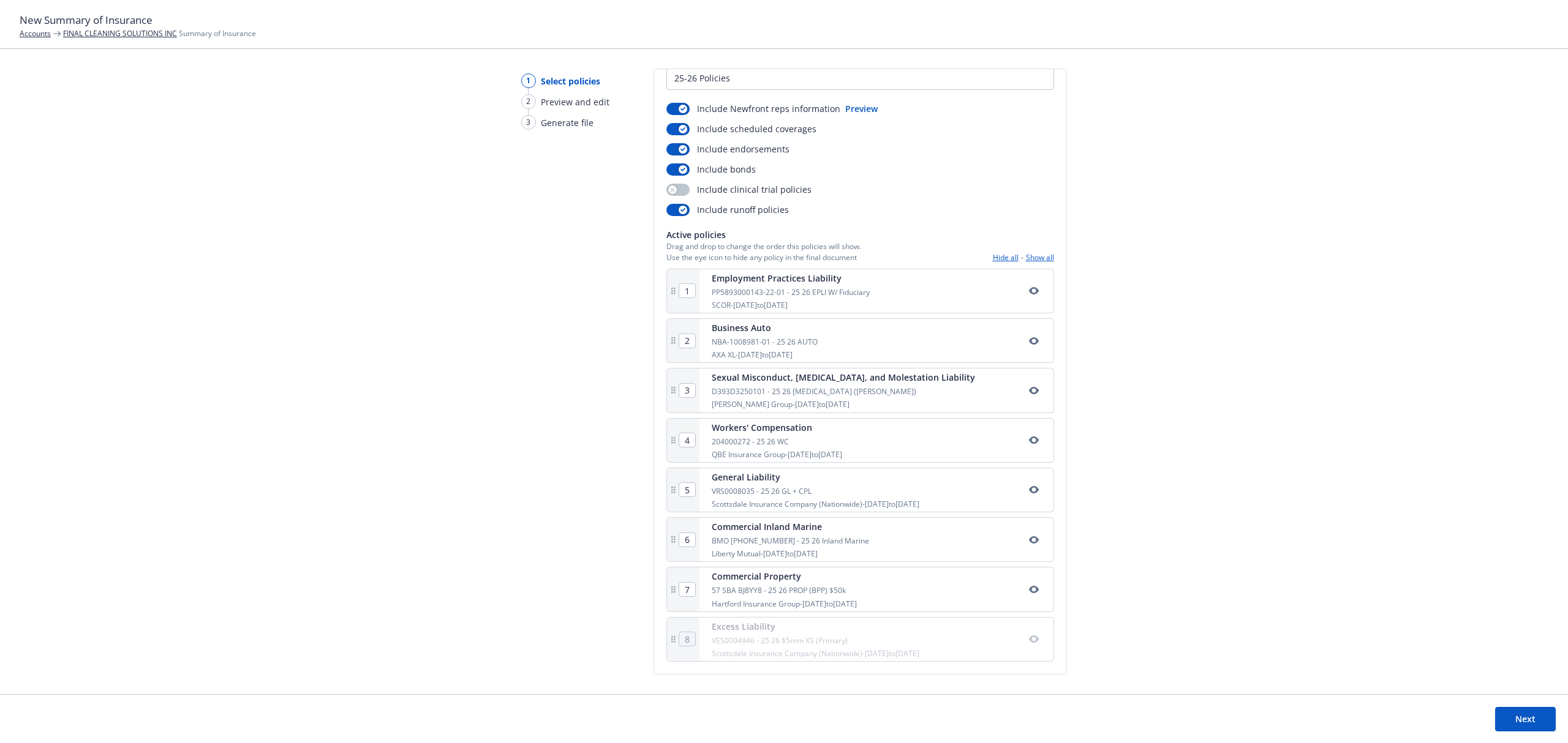
scroll to position [65, 0]
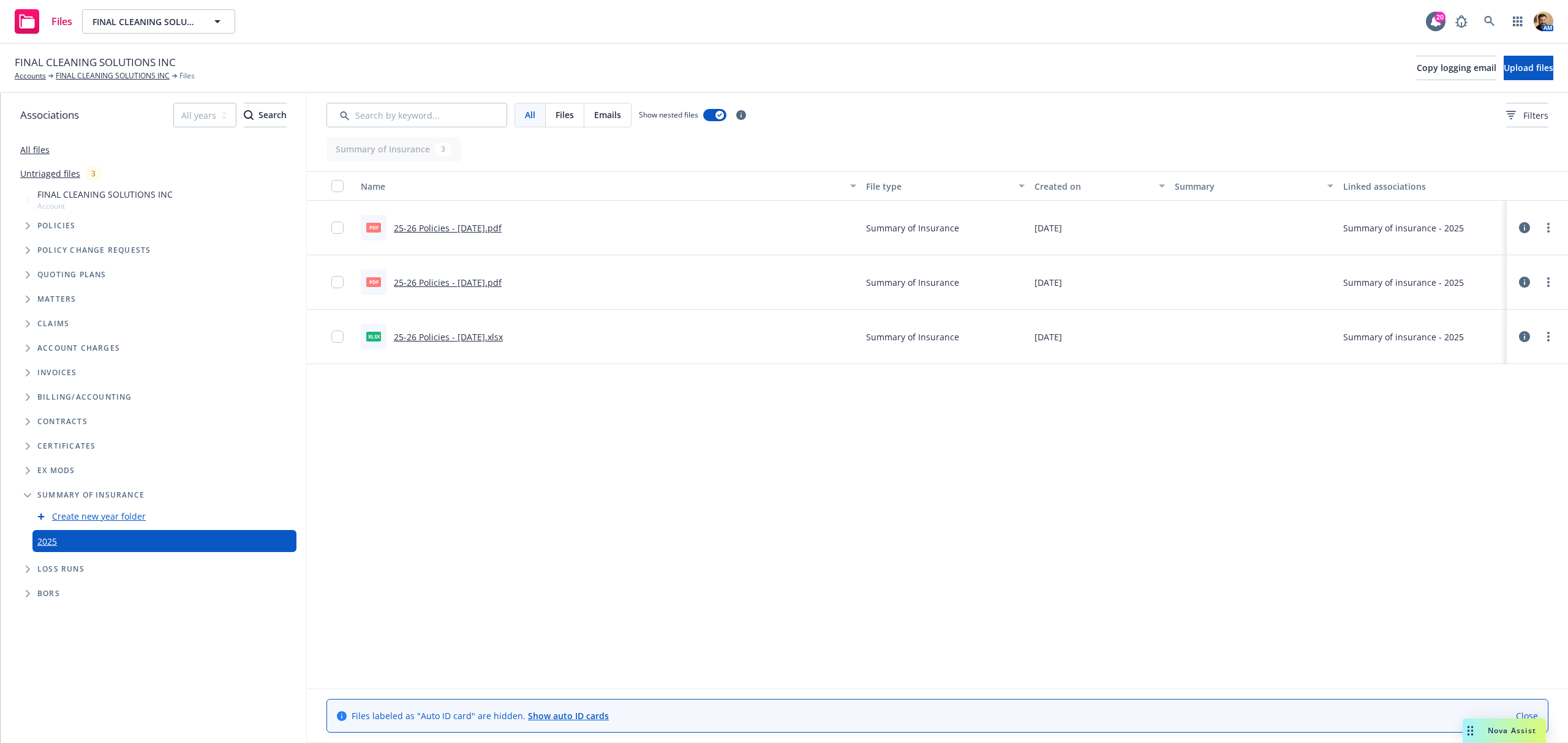
click at [86, 65] on span "FINAL CLEANING SOLUTIONS INC" at bounding box center [95, 62] width 161 height 16
click at [86, 74] on link "FINAL CLEANING SOLUTIONS INC" at bounding box center [113, 76] width 114 height 11
